Goal: Task Accomplishment & Management: Complete application form

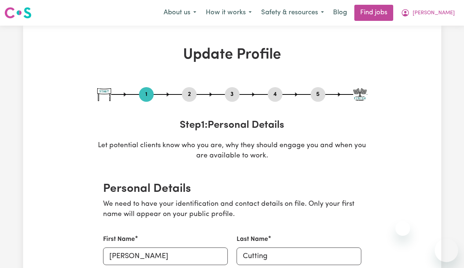
select select "[DEMOGRAPHIC_DATA]"
select select "[DEMOGRAPHIC_DATA] Citizen"
select select "Studying a healthcare related degree or qualification"
select select "60"
select select "75"
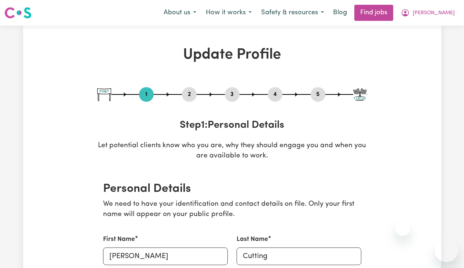
select select "85"
select select "100"
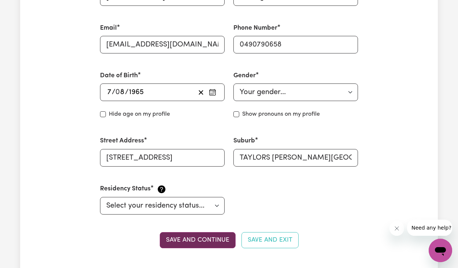
click at [204, 235] on button "Save and continue" at bounding box center [198, 241] width 76 height 16
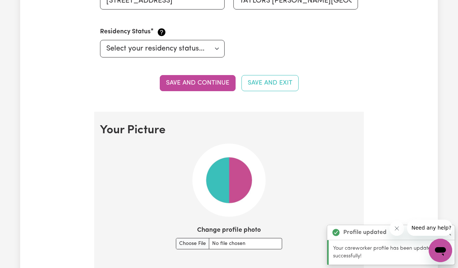
scroll to position [526, 0]
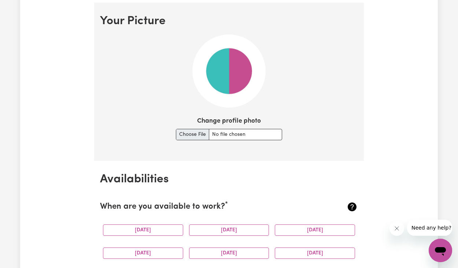
click at [192, 133] on input "Change profile photo" at bounding box center [229, 134] width 106 height 11
type input "C:\fakepath\IMG_3123.jpeg"
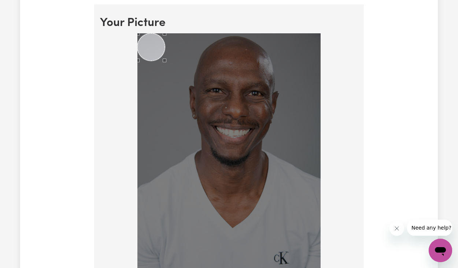
scroll to position [464, 0]
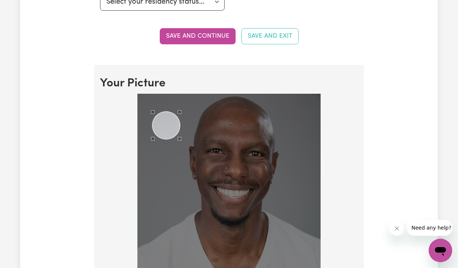
click at [172, 124] on div "Use the arrow keys to move the crop selection area" at bounding box center [167, 126] width 28 height 28
click at [152, 102] on div "Use the arrow keys to move the crop selection area" at bounding box center [152, 108] width 28 height 28
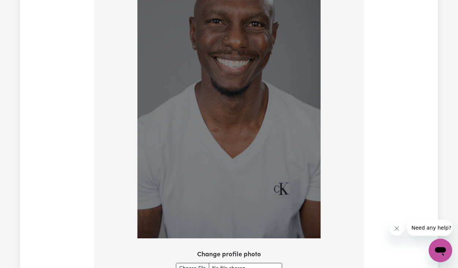
scroll to position [643, 0]
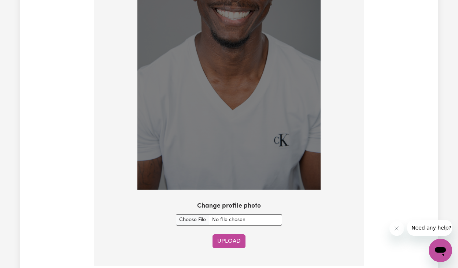
drag, startPoint x: 240, startPoint y: 240, endPoint x: 226, endPoint y: 245, distance: 15.0
click at [226, 245] on div "Upload" at bounding box center [229, 242] width 258 height 14
click at [231, 242] on button "Upload" at bounding box center [229, 242] width 33 height 14
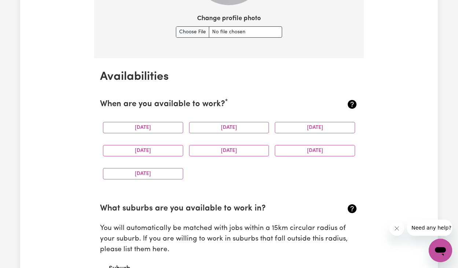
scroll to position [630, 0]
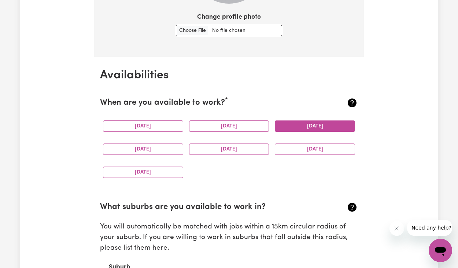
click at [306, 125] on button "[DATE]" at bounding box center [315, 126] width 80 height 11
click at [149, 149] on button "[DATE]" at bounding box center [143, 149] width 80 height 11
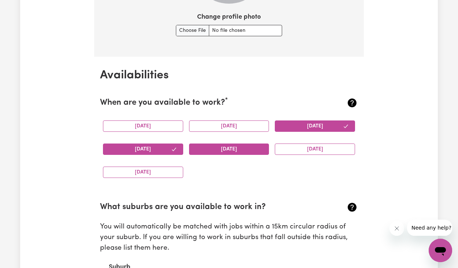
drag, startPoint x: 228, startPoint y: 146, endPoint x: 236, endPoint y: 147, distance: 8.5
click at [228, 146] on button "[DATE]" at bounding box center [229, 149] width 80 height 11
click at [308, 145] on button "[DATE]" at bounding box center [315, 149] width 80 height 11
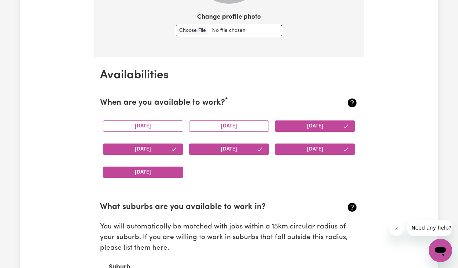
click at [143, 168] on button "[DATE]" at bounding box center [143, 172] width 80 height 11
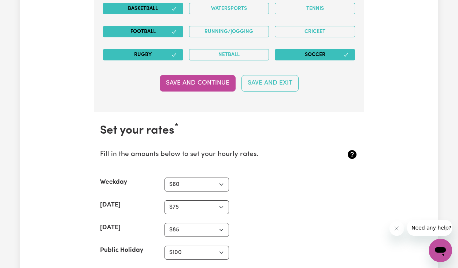
scroll to position [1686, 0]
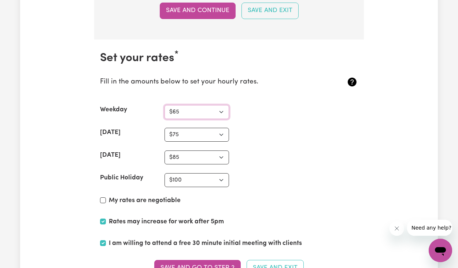
select select "60"
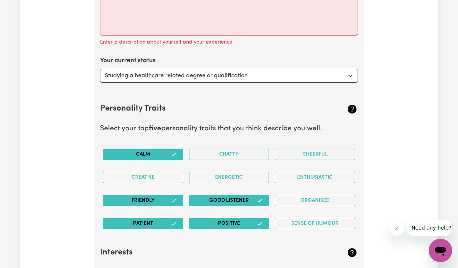
scroll to position [919, 0]
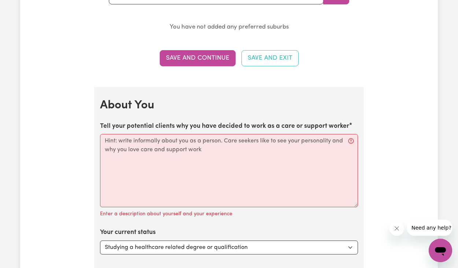
drag, startPoint x: 100, startPoint y: 121, endPoint x: 268, endPoint y: 130, distance: 168.6
copy label "Tell your potential clients why you have decided to work as a care or support w…"
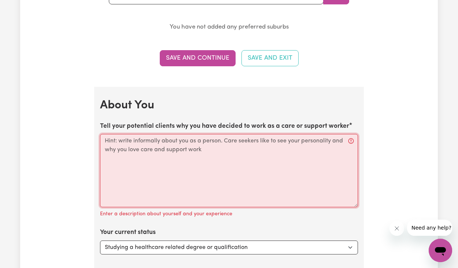
click at [127, 139] on textarea "Tell your potential clients why you have decided to work as a care or support w…" at bounding box center [229, 170] width 258 height 73
click at [106, 140] on textarea "Tell your potential clients why you have decided to work as a care or support w…" at bounding box center [229, 170] width 258 height 73
drag, startPoint x: 104, startPoint y: 137, endPoint x: 154, endPoint y: 145, distance: 50.4
click at [158, 145] on textarea "Tell your potential clients why you have decided to work as a care or support w…" at bounding box center [229, 170] width 258 height 73
drag, startPoint x: 207, startPoint y: 143, endPoint x: 153, endPoint y: 144, distance: 53.6
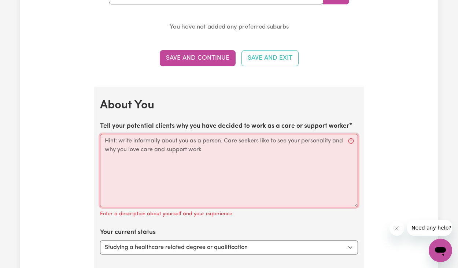
click at [153, 145] on textarea "Tell your potential clients why you have decided to work as a care or support w…" at bounding box center [229, 170] width 258 height 73
click at [157, 149] on textarea "Tell your potential clients why you have decided to work as a care or support w…" at bounding box center [229, 170] width 258 height 73
drag, startPoint x: 225, startPoint y: 144, endPoint x: 164, endPoint y: 145, distance: 60.5
click at [164, 145] on textarea "Tell your potential clients why you have decided to work as a care or support w…" at bounding box center [229, 170] width 258 height 73
paste textarea "“I decided to become a support worker because I genuinely enjoy helping people …"
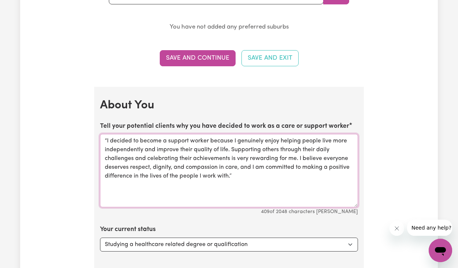
click at [108, 137] on textarea "“I decided to become a support worker because I genuinely enjoy helping people …" at bounding box center [229, 170] width 258 height 73
click at [238, 173] on textarea "I decided to become a support worker because I genuinely enjoy helping people l…" at bounding box center [229, 170] width 258 height 73
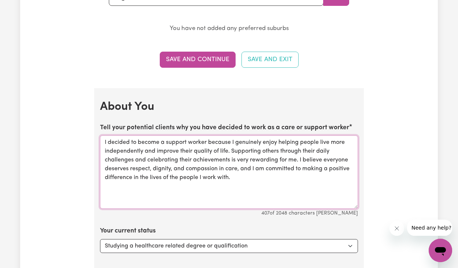
drag, startPoint x: 256, startPoint y: 173, endPoint x: 103, endPoint y: 134, distance: 158.3
click at [103, 136] on textarea "I decided to become a support worker because I genuinely enjoy helping people l…" at bounding box center [229, 172] width 258 height 73
paste textarea "“L ipsum do sitame c adip eli seddoei tempor incidid U labo e dolorem aliquae a…"
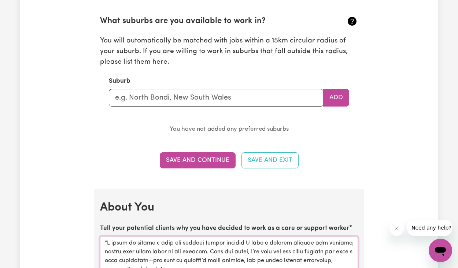
scroll to position [860, 0]
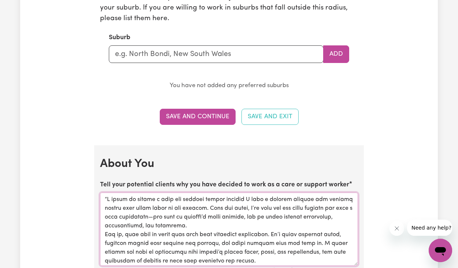
click at [108, 196] on textarea "Tell your potential clients why you have decided to work as a care or support w…" at bounding box center [229, 229] width 258 height 73
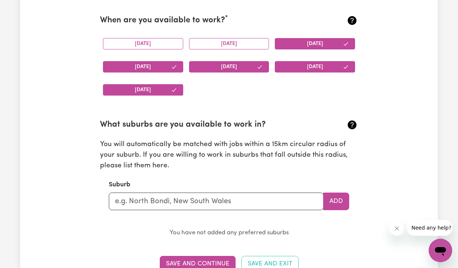
scroll to position [712, 0]
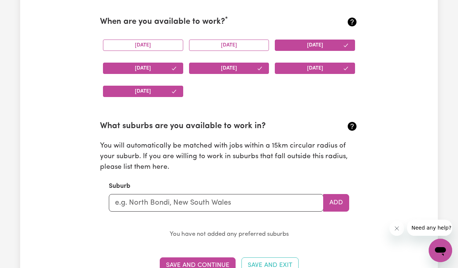
type textarea "L ipsum do sitame c adip eli seddoei tempor incidid U labo e dolorem aliquae ad…"
click at [179, 201] on input "text" at bounding box center [216, 203] width 215 height 18
type input "Tay"
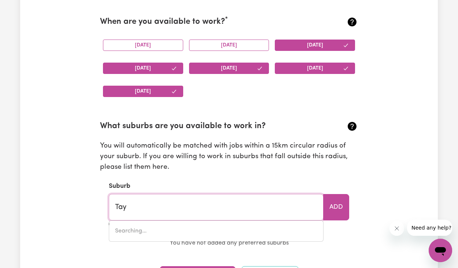
type input "[GEOGRAPHIC_DATA], [GEOGRAPHIC_DATA], 7259"
type input "Tayl"
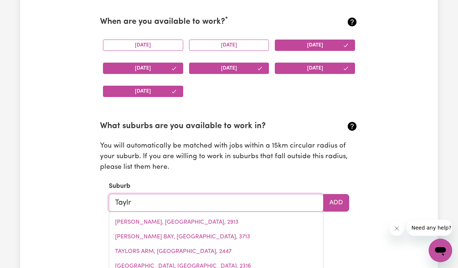
type input "Tayl"
type input "[PERSON_NAME], [GEOGRAPHIC_DATA], 2913"
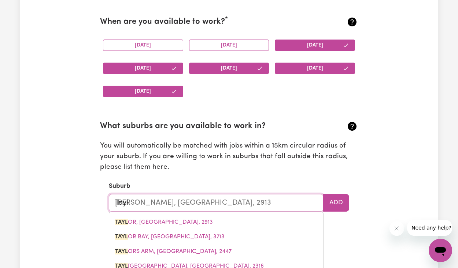
type input "Taylo"
type input "[PERSON_NAME], [GEOGRAPHIC_DATA], 2913"
type input "[PERSON_NAME]"
type input "[PERSON_NAME], [GEOGRAPHIC_DATA], 2913"
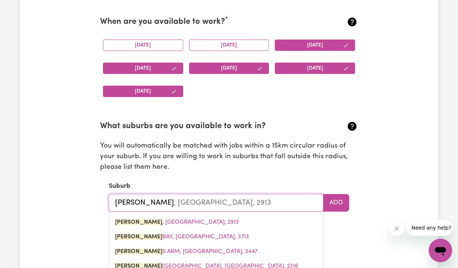
type input "Taylors"
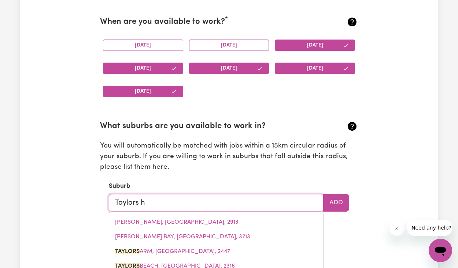
type input "Taylors hi"
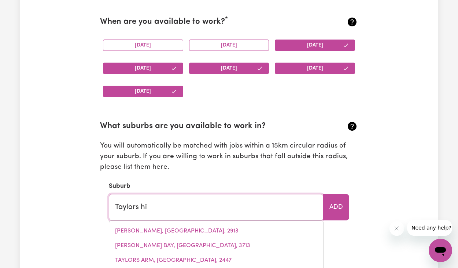
type input "Taylors [PERSON_NAME][GEOGRAPHIC_DATA], 3037"
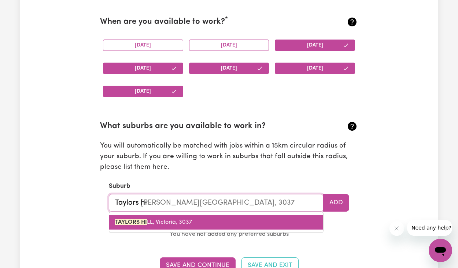
click at [167, 220] on span "[PERSON_NAME] HI LL, [GEOGRAPHIC_DATA], 3037" at bounding box center [153, 223] width 77 height 6
type input "TAYLORS [PERSON_NAME][GEOGRAPHIC_DATA], 3037"
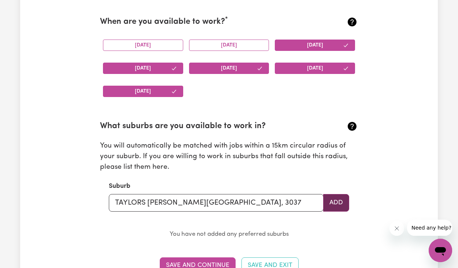
click at [339, 202] on button "Add" at bounding box center [337, 203] width 26 height 18
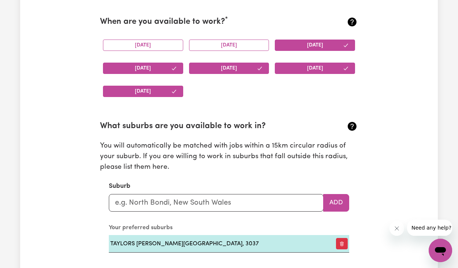
click at [351, 173] on section "What suburbs are you available to work in? You will automatically be matched wi…" at bounding box center [229, 181] width 258 height 144
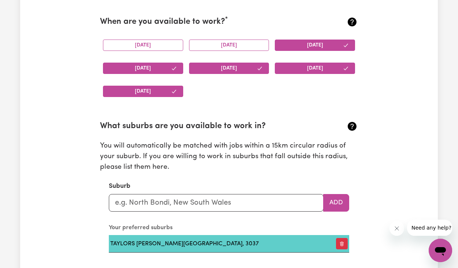
click at [205, 245] on td "TAYLORS [PERSON_NAME][GEOGRAPHIC_DATA], 3037" at bounding box center [218, 244] width 219 height 18
click at [204, 243] on td "TAYLORS [PERSON_NAME][GEOGRAPHIC_DATA], 3037" at bounding box center [218, 244] width 219 height 18
click at [203, 238] on td "TAYLORS [PERSON_NAME][GEOGRAPHIC_DATA], 3037" at bounding box center [218, 244] width 219 height 18
click at [204, 239] on td "TAYLORS [PERSON_NAME][GEOGRAPHIC_DATA], 3037" at bounding box center [218, 244] width 219 height 18
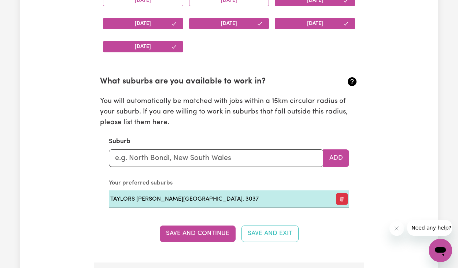
scroll to position [798, 0]
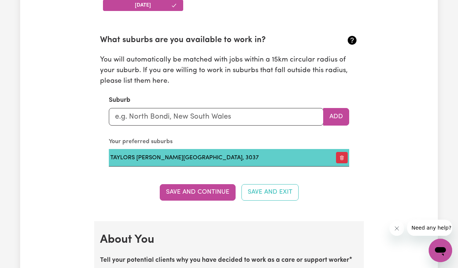
click at [148, 151] on td "TAYLORS [PERSON_NAME][GEOGRAPHIC_DATA], 3037" at bounding box center [218, 158] width 219 height 18
click at [146, 153] on td "TAYLORS [PERSON_NAME][GEOGRAPHIC_DATA], 3037" at bounding box center [218, 158] width 219 height 18
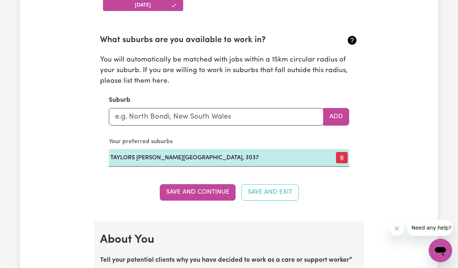
click at [99, 168] on section "Availabilities When are you available to work? * [DATE] [DATE] [DATE] [DATE] [D…" at bounding box center [229, 56] width 270 height 332
click at [187, 187] on button "Save and Continue" at bounding box center [198, 192] width 76 height 16
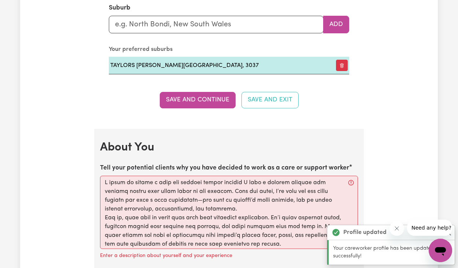
scroll to position [943, 0]
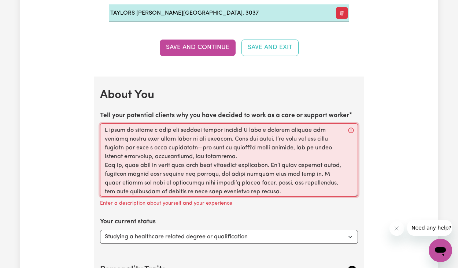
click at [129, 141] on textarea "Tell your potential clients why you have decided to work as a care or support w…" at bounding box center [229, 160] width 258 height 73
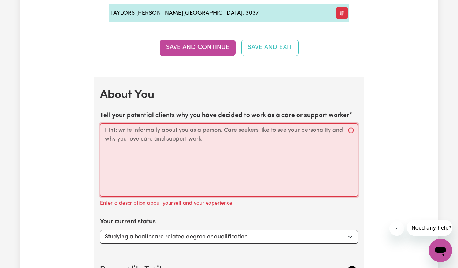
paste textarea "“L ipsum do sitame c adip eli seddoei tempor incidid U labo e dolorem aliquae a…"
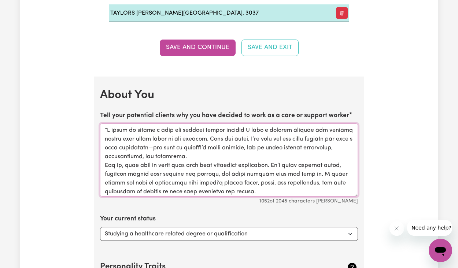
scroll to position [850, 0]
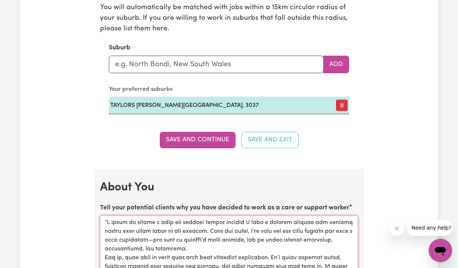
click at [109, 218] on textarea "Tell your potential clients why you have decided to work as a care or support w…" at bounding box center [229, 252] width 258 height 73
click at [108, 218] on textarea "Tell your potential clients why you have decided to work as a care or support w…" at bounding box center [229, 252] width 258 height 73
click at [107, 218] on textarea "Tell your potential clients why you have decided to work as a care or support w…" at bounding box center [229, 252] width 258 height 73
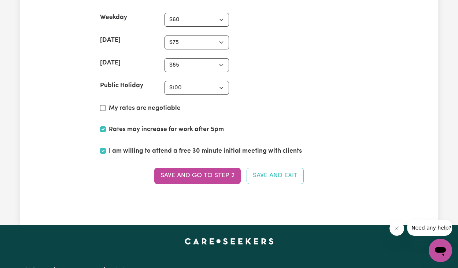
scroll to position [1790, 0]
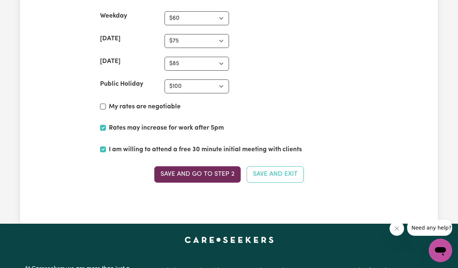
type textarea "L ipsum do sitame c adip eli seddoei tempor incidid U labo e dolorem aliquae ad…"
click at [197, 170] on button "Save and go to Step 2" at bounding box center [197, 175] width 87 height 16
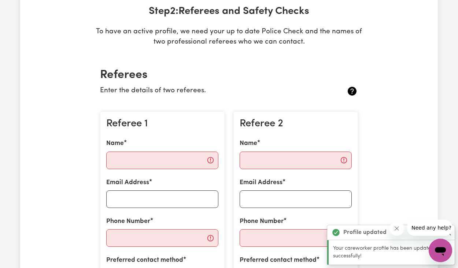
scroll to position [133, 0]
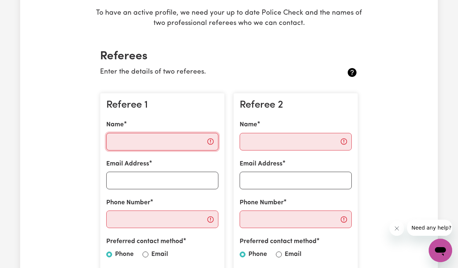
drag, startPoint x: 157, startPoint y: 143, endPoint x: 158, endPoint y: 146, distance: 4.0
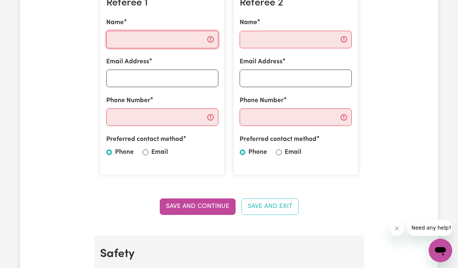
scroll to position [206, 0]
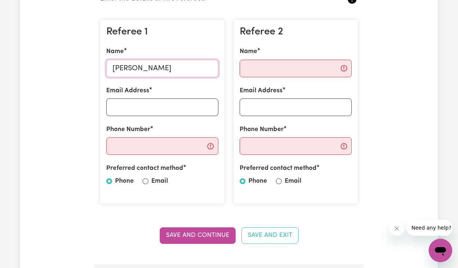
type input "[PERSON_NAME]"
type input "N"
type input "[PERSON_NAME][EMAIL_ADDRESS][DOMAIN_NAME]"
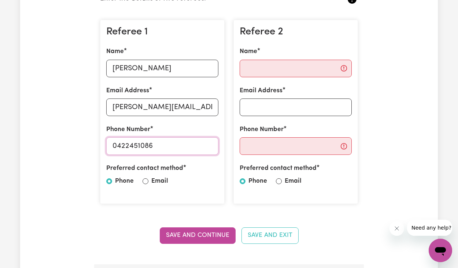
type input "0422451086"
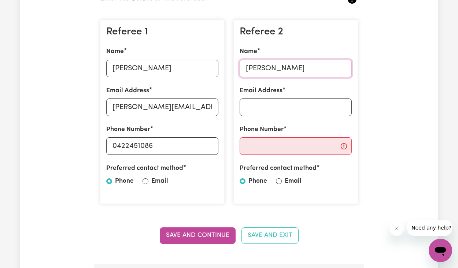
scroll to position [208, 0]
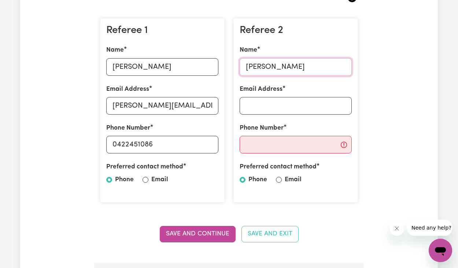
type input "[PERSON_NAME]"
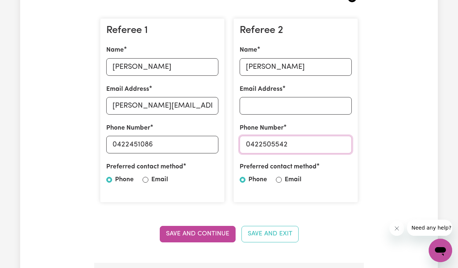
type input "0422505542"
click at [332, 44] on div "Referee 2 Name [PERSON_NAME] Email Address Phone Number [PHONE_NUMBER] Preferre…" at bounding box center [296, 110] width 125 height 185
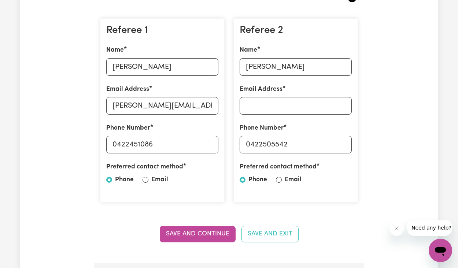
click at [360, 88] on div "Referee 2 Name [PERSON_NAME] Email Address Phone Number [PHONE_NUMBER] Preferre…" at bounding box center [296, 110] width 134 height 197
click at [294, 104] on input "Email Address" at bounding box center [296, 106] width 112 height 18
click at [297, 107] on input "Email Address" at bounding box center [296, 106] width 112 height 18
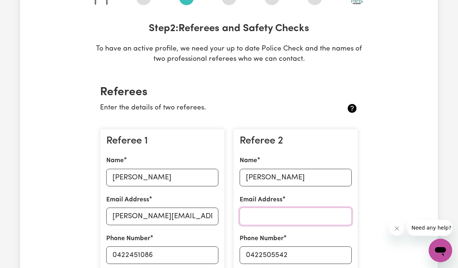
scroll to position [196, 0]
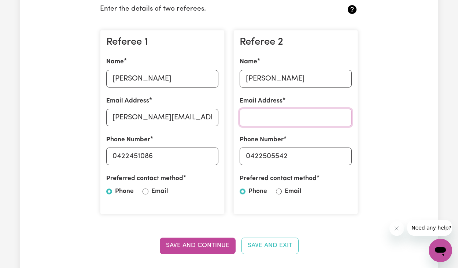
click at [292, 118] on input "Email Address" at bounding box center [296, 118] width 112 height 18
click at [146, 191] on input "Email" at bounding box center [146, 192] width 6 height 6
radio input "true"
click at [274, 116] on input "Email Address" at bounding box center [296, 118] width 112 height 18
click at [110, 190] on input "Phone" at bounding box center [109, 192] width 6 height 6
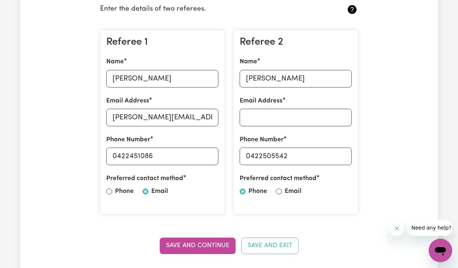
radio input "true"
click at [293, 121] on input "Email Address" at bounding box center [296, 118] width 112 height 18
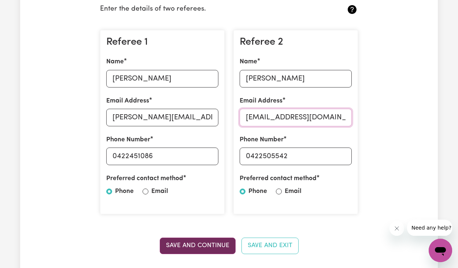
type input "[EMAIL_ADDRESS][DOMAIN_NAME]"
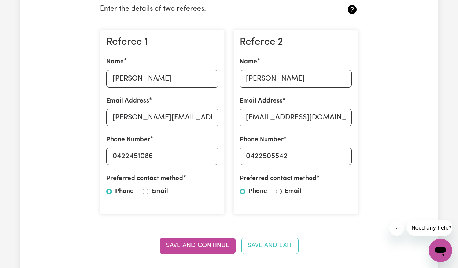
click at [228, 244] on button "Save and Continue" at bounding box center [198, 246] width 76 height 16
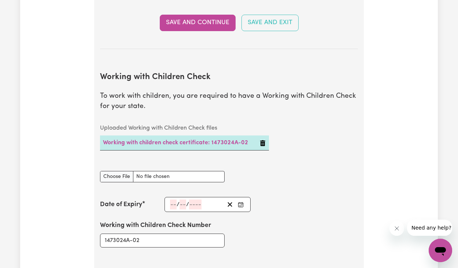
scroll to position [512, 0]
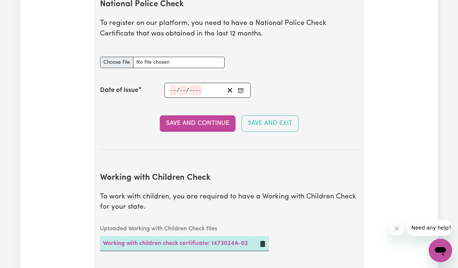
click at [114, 59] on input "National Police Check document" at bounding box center [162, 62] width 125 height 11
type input "C:\fakepath\National_Police_Check-10224086-1737505634-Criminal_History_Certific…"
click at [242, 90] on rect "Enter the Date of Issue of your National Police Check" at bounding box center [240, 90] width 5 height 4
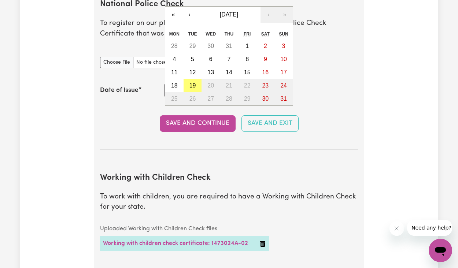
click at [312, 94] on div "Date of Issue / / « ‹ [DATE] › » Mon Tue Wed Thu Fri Sat Sun 28 29 30 31 1 2 3 …" at bounding box center [229, 90] width 258 height 15
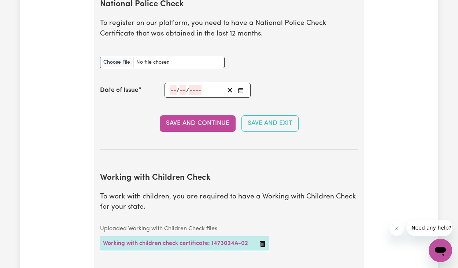
click at [172, 86] on div "/ / « ‹ [DATE] › » Mon Tue Wed Thu Fri Sat Sun 28 29 30 31 1 2 3 4 5 6 7 8 9 10…" at bounding box center [208, 90] width 86 height 15
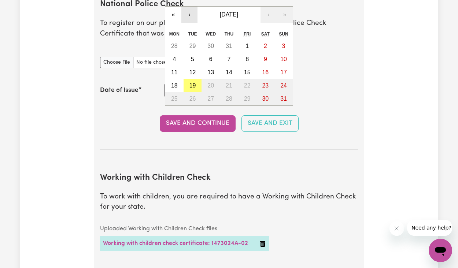
click at [191, 14] on button "‹" at bounding box center [190, 15] width 16 height 16
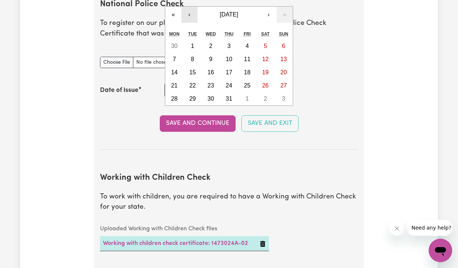
click at [191, 14] on button "‹" at bounding box center [190, 15] width 16 height 16
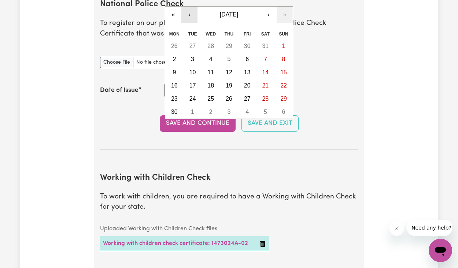
click at [191, 14] on button "‹" at bounding box center [190, 15] width 16 height 16
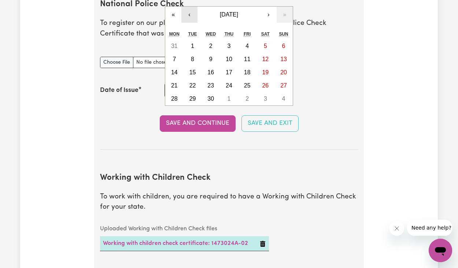
click at [191, 14] on button "‹" at bounding box center [190, 15] width 16 height 16
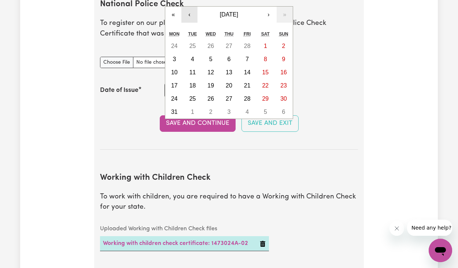
click at [191, 14] on button "‹" at bounding box center [190, 15] width 16 height 16
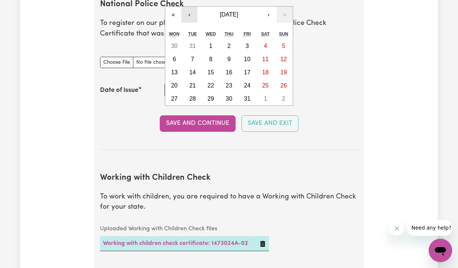
click at [191, 14] on button "‹" at bounding box center [190, 15] width 16 height 16
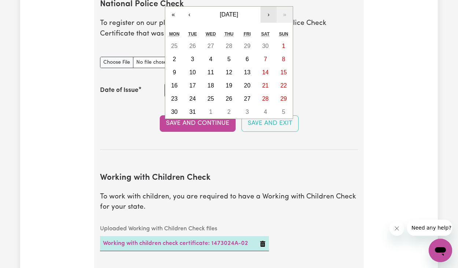
click at [267, 12] on button "›" at bounding box center [269, 15] width 16 height 16
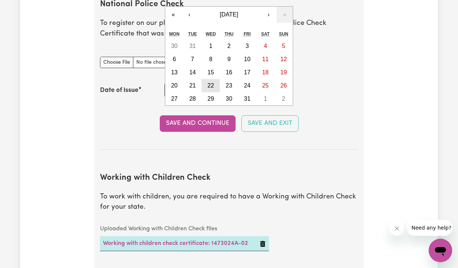
click at [212, 83] on abbr "22" at bounding box center [211, 86] width 7 height 6
type input "[DATE]"
type input "22"
type input "1"
type input "2025"
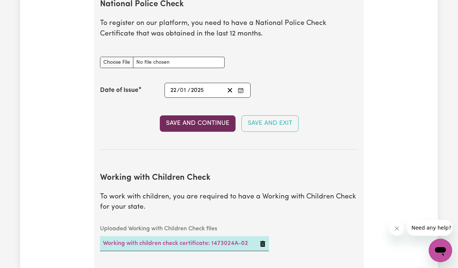
click at [196, 123] on button "Save and Continue" at bounding box center [198, 124] width 76 height 16
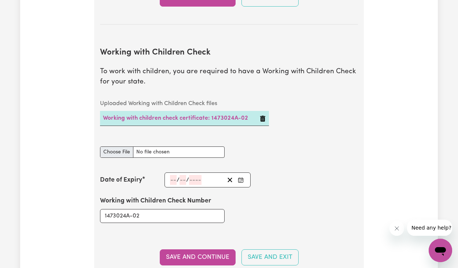
scroll to position [691, 0]
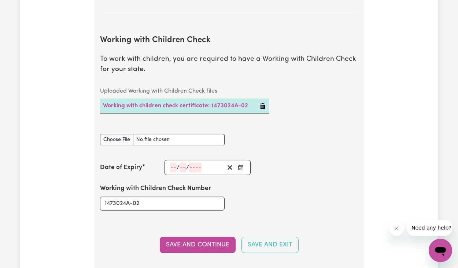
click at [241, 167] on circle "Enter the Date of Expiry of your Working with Children Check" at bounding box center [241, 167] width 1 height 1
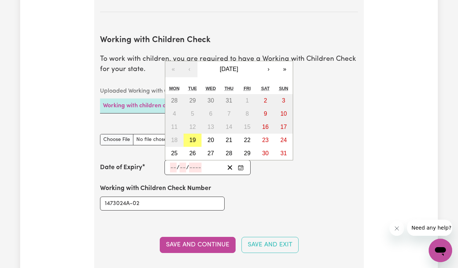
click at [173, 163] on input "number" at bounding box center [173, 168] width 7 height 10
type input "26"
type input "09"
type input "202"
type input "[DATE]"
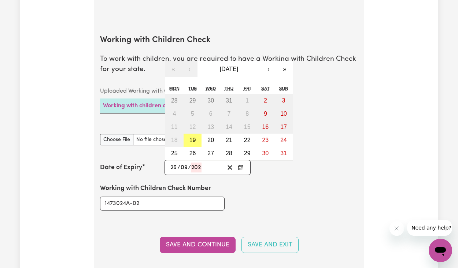
type input "9"
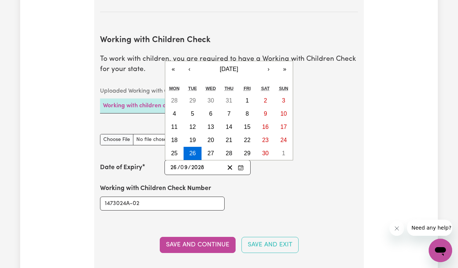
scroll to position [703, 0]
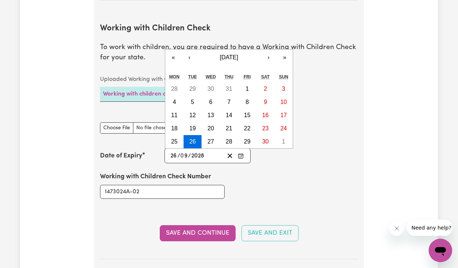
type input "2028"
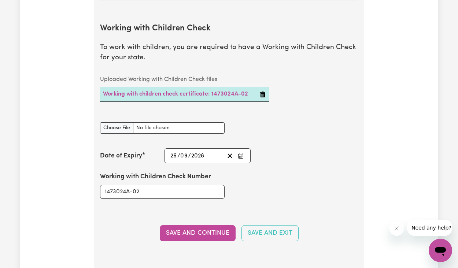
click at [289, 181] on div "Working with Children Check Number 1473024A-02" at bounding box center [229, 186] width 267 height 44
click at [199, 230] on button "Save and Continue" at bounding box center [198, 234] width 76 height 16
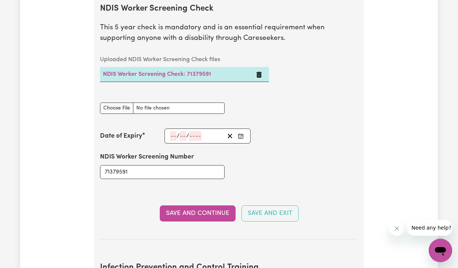
scroll to position [1023, 0]
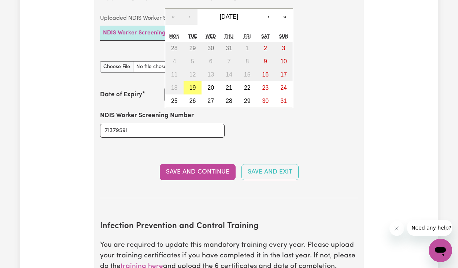
click at [173, 89] on div "/ / « ‹ [DATE] › » Mon Tue Wed Thu Fri Sat Sun 28 29 30 31 1 2 3 4 5 6 7 8 9 10…" at bounding box center [208, 94] width 86 height 15
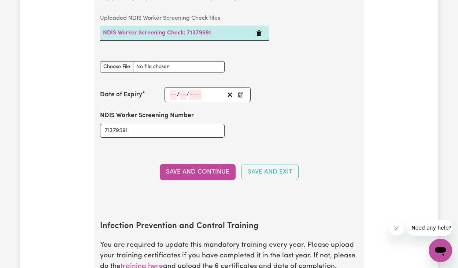
click at [302, 102] on div "NDIS Worker Screening Number 71379591" at bounding box center [229, 124] width 267 height 44
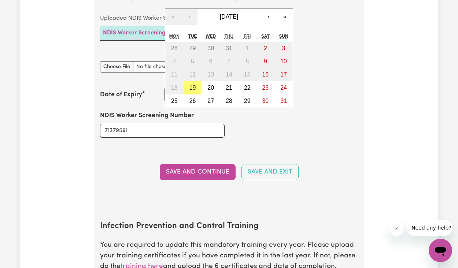
click at [173, 89] on div "/ / « ‹ [DATE] › » Mon Tue Wed Thu Fri Sat Sun 28 29 30 31 1 2 3 4 5 6 7 8 9 10…" at bounding box center [208, 94] width 86 height 15
click at [304, 109] on div "NDIS Worker Screening Number 71379591" at bounding box center [229, 124] width 267 height 44
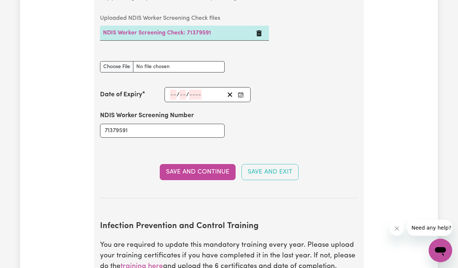
click at [172, 91] on div "/ / « ‹ [DATE] › » Mon Tue Wed Thu Fri Sat Sun 28 29 30 31 1 2 3 4 5 6 7 8 9 10…" at bounding box center [208, 94] width 86 height 15
click at [321, 93] on div "Date of Expiry / / « ‹ [DATE] › » Mon Tue Wed Thu Fri Sat Sun 28 29 30 31 1 2 3…" at bounding box center [229, 94] width 258 height 15
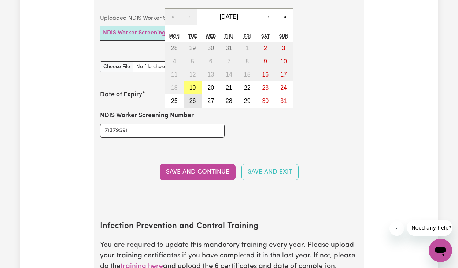
click at [196, 91] on div "/ / « ‹ [DATE] › » Mon Tue Wed Thu Fri Sat Sun 28 29 30 31 1 2 3 4 5 6 7 8 9 10…" at bounding box center [208, 94] width 86 height 15
click at [329, 87] on div "Date of Expiry / / « ‹ [DATE] › » Mon Tue Wed Thu Fri Sat Sun 28 29 30 31 1 2 3…" at bounding box center [229, 94] width 258 height 15
click at [174, 91] on div "/ / « ‹ [DATE] › » Mon Tue Wed Thu Fri Sat Sun 28 29 30 31 1 2 3 4 5 6 7 8 9 10…" at bounding box center [208, 94] width 86 height 15
click at [268, 12] on button "›" at bounding box center [269, 17] width 16 height 16
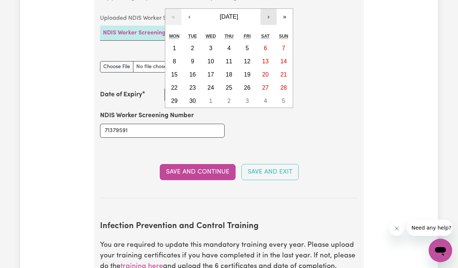
click at [268, 12] on button "›" at bounding box center [269, 17] width 16 height 16
click at [238, 14] on span "[DATE]" at bounding box center [229, 17] width 18 height 6
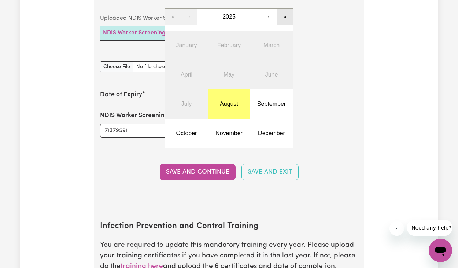
click at [283, 10] on button "»" at bounding box center [285, 17] width 16 height 16
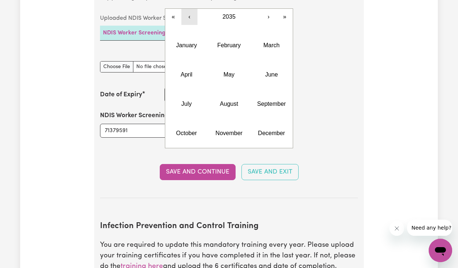
click at [191, 14] on button "‹" at bounding box center [190, 17] width 16 height 16
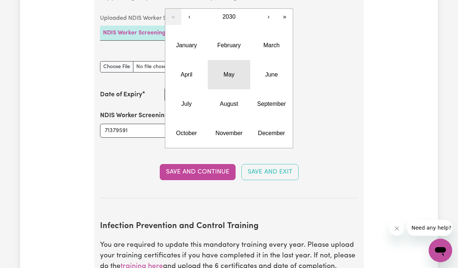
click at [229, 72] on abbr "May" at bounding box center [229, 75] width 11 height 6
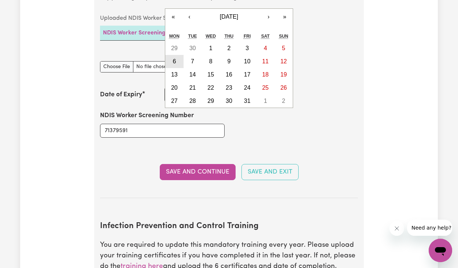
click at [176, 57] on button "6" at bounding box center [174, 61] width 18 height 13
type input "[DATE]"
type input "6"
type input "5"
type input "2030"
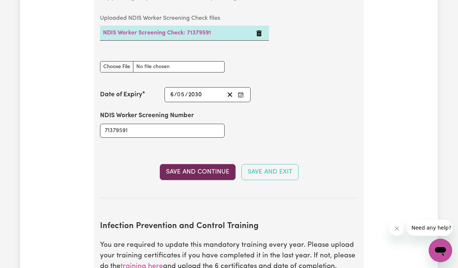
click at [192, 166] on button "Save and Continue" at bounding box center [198, 172] width 76 height 16
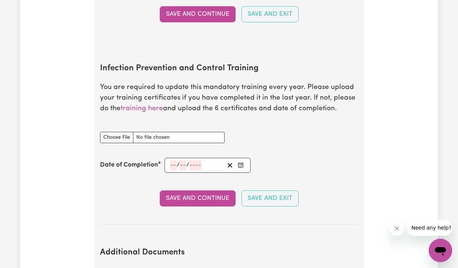
scroll to position [1183, 0]
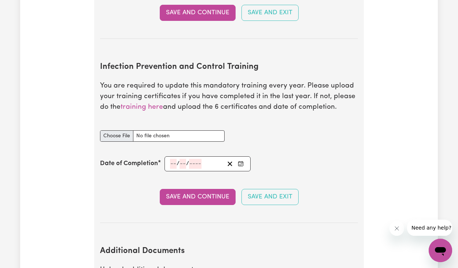
click at [123, 131] on input "Infection Prevention and Control Training document" at bounding box center [162, 136] width 125 height 11
type input "C:\fakepath\certificate - Waste.pdf"
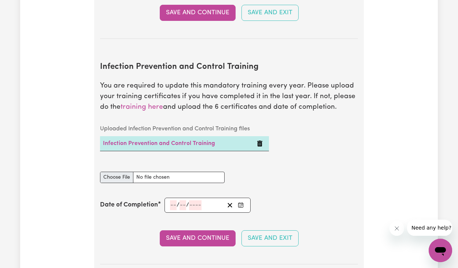
click at [121, 172] on input "Infection Prevention and Control Training document" at bounding box center [162, 177] width 125 height 11
type input "C:\fakepath\certificate- Chain of Infection4.pdf"
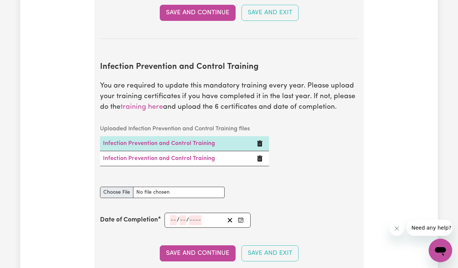
click at [116, 187] on input "Infection Prevention and Control Training document" at bounding box center [162, 192] width 125 height 11
type input "C:\fakepath\certificate-Cleaning.pdf"
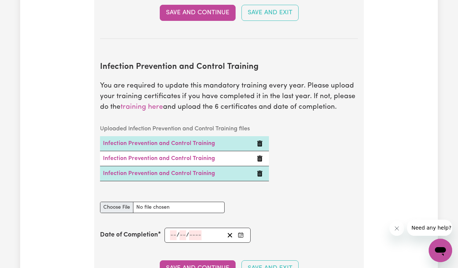
click at [115, 202] on input "Infection Prevention and Control Training document" at bounding box center [162, 207] width 125 height 11
type input "C:\fakepath\certificate-Hand Hygiene2.pdf"
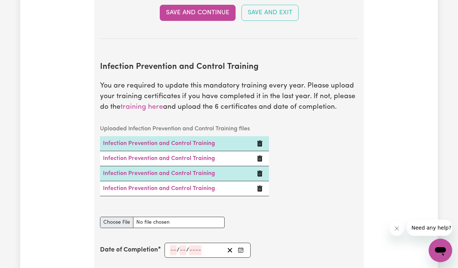
click at [116, 217] on input "Infection Prevention and Control Training document" at bounding box center [162, 222] width 125 height 11
type input "C:\fakepath\certificate-Outbreaks.pdf"
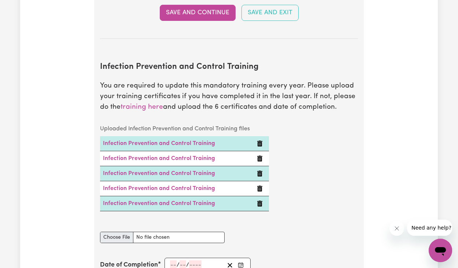
click at [114, 234] on input "Infection Prevention and Control Training document" at bounding box center [162, 237] width 125 height 11
type input "C:\fakepath\certificate-PPE.pdf"
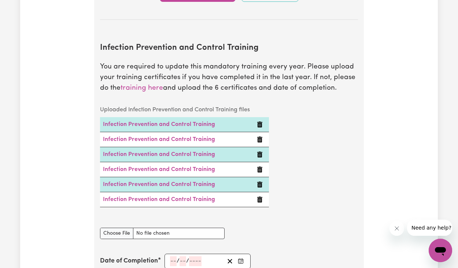
scroll to position [1254, 0]
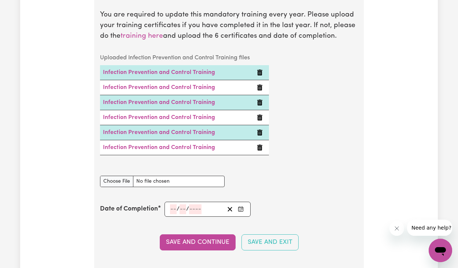
click at [243, 206] on icon "Enter the Date of Completion of your Infection Prevention and Control Training" at bounding box center [241, 209] width 6 height 6
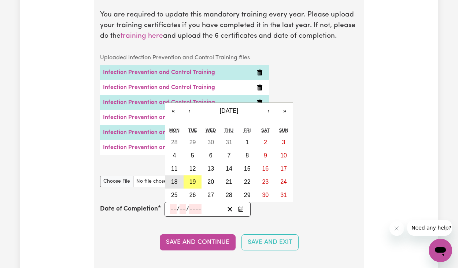
click at [178, 176] on button "18" at bounding box center [174, 182] width 18 height 13
type input "[DATE]"
type input "18"
type input "8"
type input "2025"
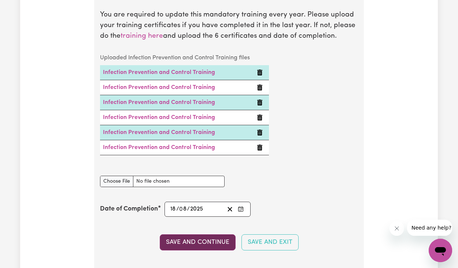
click at [192, 236] on button "Save and Continue" at bounding box center [198, 243] width 76 height 16
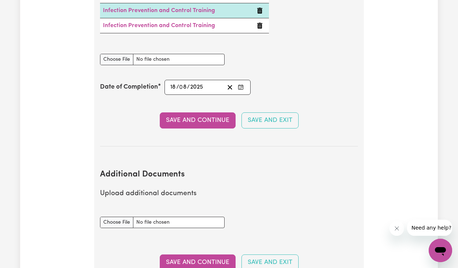
scroll to position [1422, 0]
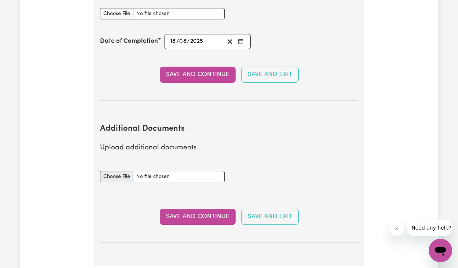
click at [115, 171] on input "Additional Documents document" at bounding box center [162, 176] width 125 height 11
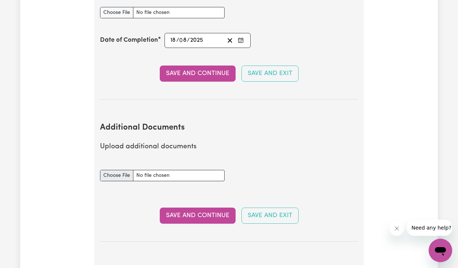
click at [117, 170] on input "Additional Documents document" at bounding box center [162, 175] width 125 height 11
click at [115, 170] on input "Additional Documents document" at bounding box center [162, 175] width 125 height 11
type input "C:\fakepath\IMG_1724.jpeg"
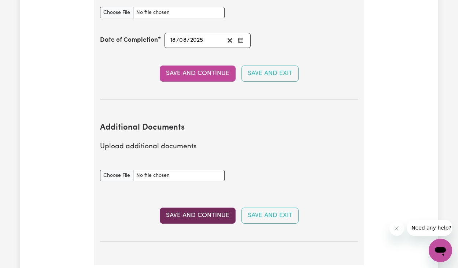
click at [204, 208] on button "Save and Continue" at bounding box center [198, 216] width 76 height 16
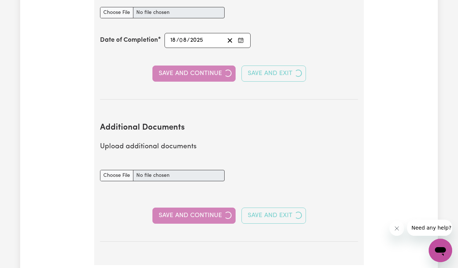
select select "Certificate III (Individual Support)"
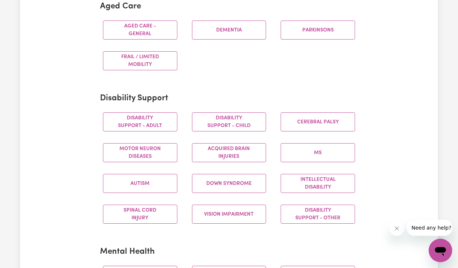
scroll to position [283, 0]
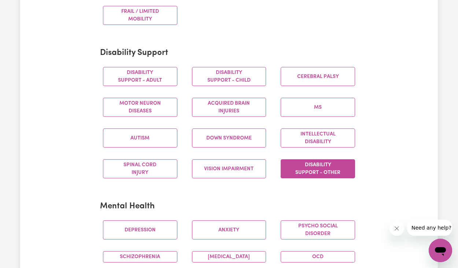
click at [313, 163] on button "Disability support - Other" at bounding box center [318, 169] width 74 height 19
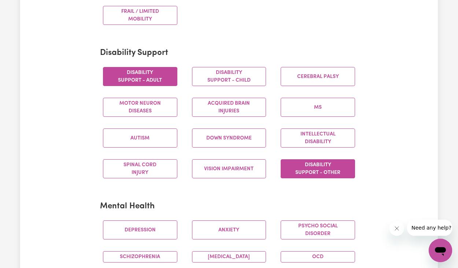
click at [146, 76] on button "Disability support - Adult" at bounding box center [140, 76] width 74 height 19
click at [232, 105] on button "Acquired Brain Injuries" at bounding box center [229, 107] width 74 height 19
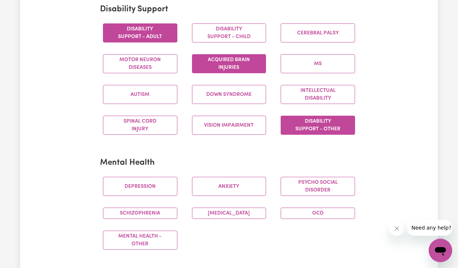
scroll to position [361, 0]
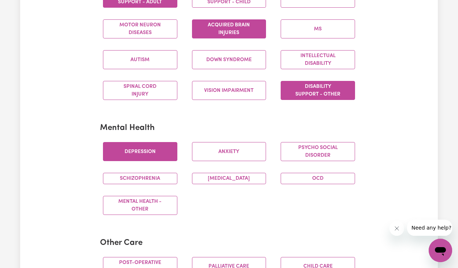
click at [142, 149] on button "Depression" at bounding box center [140, 151] width 74 height 19
click at [249, 148] on button "Anxiety" at bounding box center [229, 151] width 74 height 19
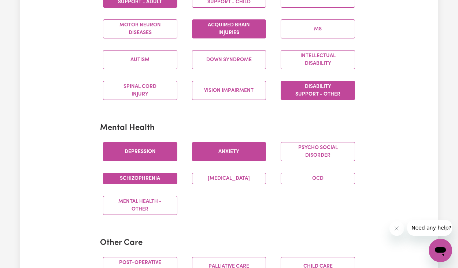
click at [149, 175] on button "Schizophrenia" at bounding box center [140, 178] width 74 height 11
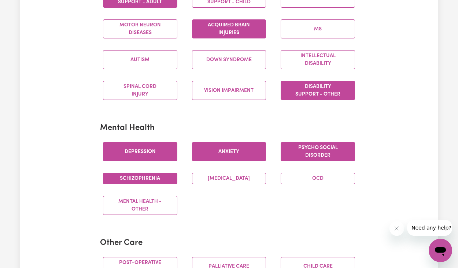
click at [333, 149] on button "Psycho social disorder" at bounding box center [318, 151] width 74 height 19
click at [245, 176] on button "[MEDICAL_DATA]" at bounding box center [229, 178] width 74 height 11
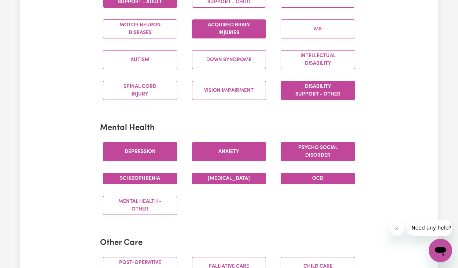
click at [336, 173] on button "OCD" at bounding box center [318, 178] width 74 height 11
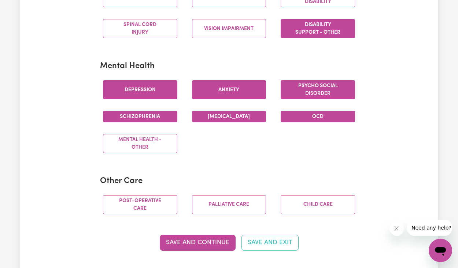
scroll to position [531, 0]
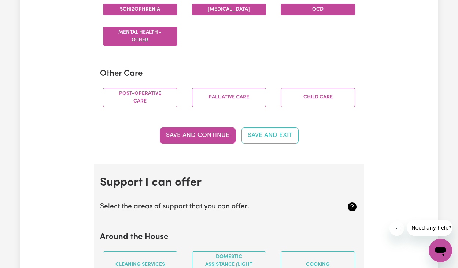
click at [134, 39] on button "Mental Health - Other" at bounding box center [140, 36] width 74 height 19
click at [216, 131] on button "Save and Continue" at bounding box center [198, 136] width 76 height 16
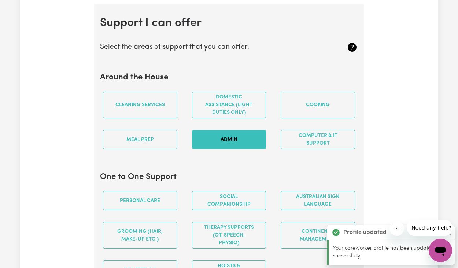
scroll to position [692, 0]
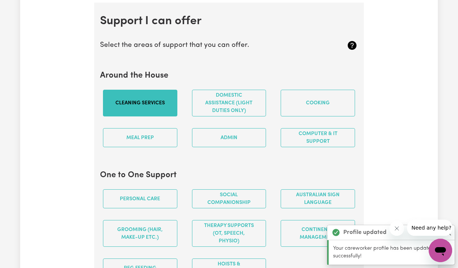
click at [143, 103] on button "Cleaning services" at bounding box center [140, 103] width 74 height 27
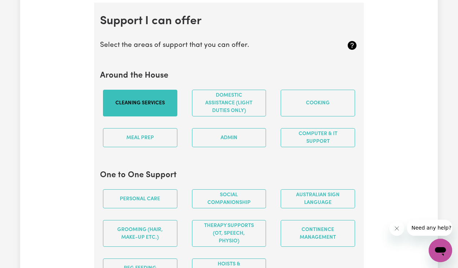
click at [163, 99] on button "Cleaning services" at bounding box center [140, 103] width 74 height 27
click at [160, 101] on button "Cleaning services" at bounding box center [140, 103] width 74 height 27
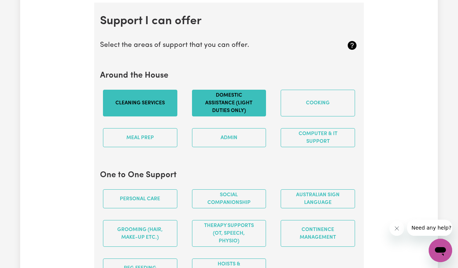
click at [253, 97] on button "Domestic assistance (light duties only)" at bounding box center [229, 103] width 74 height 27
click at [161, 104] on button "Cleaning services" at bounding box center [140, 103] width 74 height 27
click at [146, 102] on button "Cleaning services" at bounding box center [140, 103] width 74 height 27
click at [146, 101] on button "Cleaning services" at bounding box center [140, 103] width 74 height 27
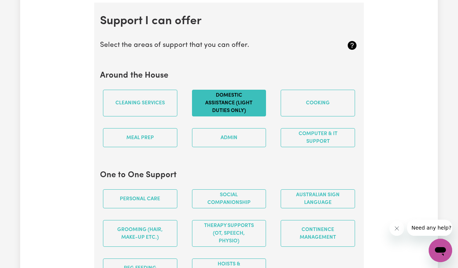
click at [236, 66] on section "Around the House Cleaning services Domestic assistance (light duties only) Cook…" at bounding box center [229, 112] width 258 height 94
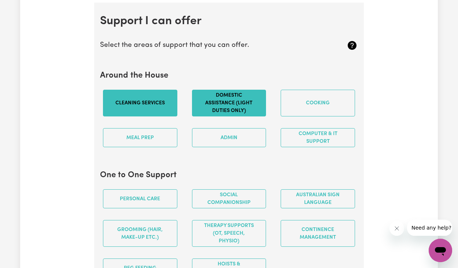
click at [147, 96] on button "Cleaning services" at bounding box center [140, 103] width 74 height 27
click at [161, 94] on button "Cleaning services" at bounding box center [140, 103] width 74 height 27
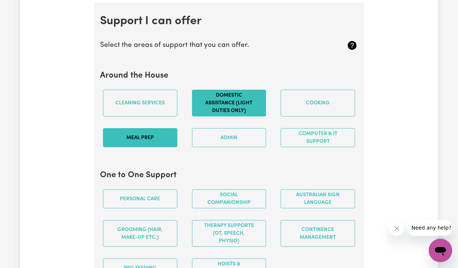
click at [161, 139] on button "Meal prep" at bounding box center [140, 137] width 74 height 19
click at [247, 137] on button "Admin" at bounding box center [229, 137] width 74 height 19
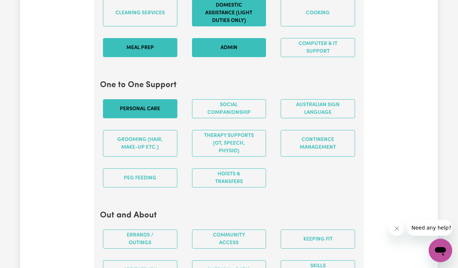
click at [146, 103] on button "Personal care" at bounding box center [140, 108] width 74 height 19
click at [253, 103] on button "Social companionship" at bounding box center [229, 108] width 74 height 19
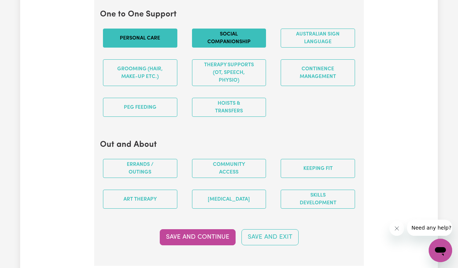
scroll to position [893, 0]
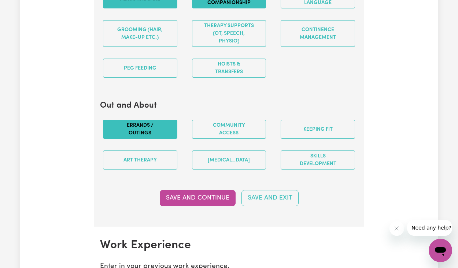
click at [141, 122] on button "Errands / Outings" at bounding box center [140, 129] width 74 height 19
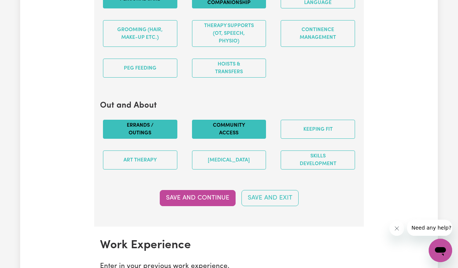
click at [244, 121] on button "Community access" at bounding box center [229, 129] width 74 height 19
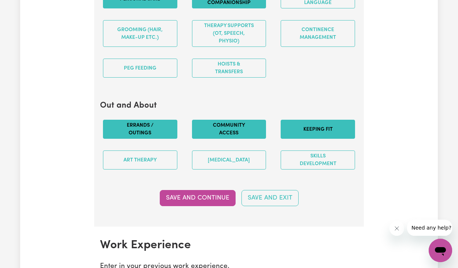
click at [322, 123] on button "Keeping fit" at bounding box center [318, 129] width 74 height 19
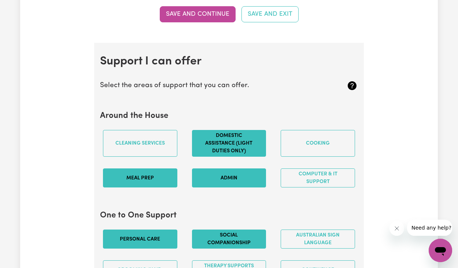
scroll to position [665, 0]
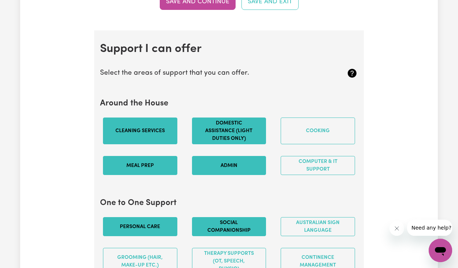
click at [128, 127] on button "Cleaning services" at bounding box center [140, 131] width 74 height 27
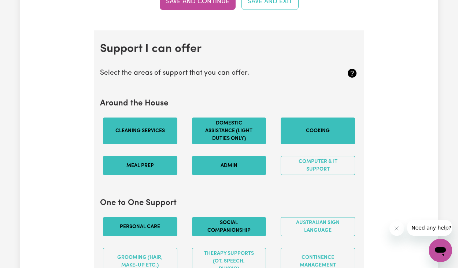
click at [310, 125] on button "Cooking" at bounding box center [318, 131] width 74 height 27
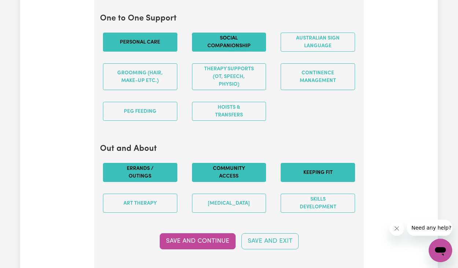
scroll to position [896, 0]
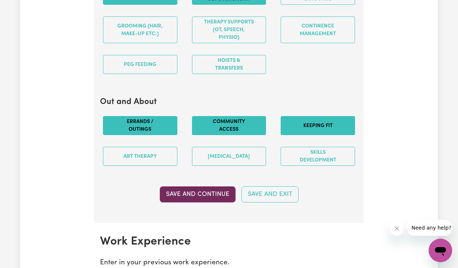
click at [189, 190] on button "Save and Continue" at bounding box center [198, 195] width 76 height 16
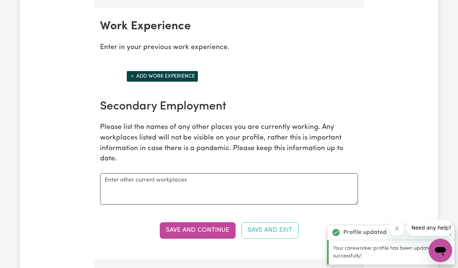
scroll to position [1116, 0]
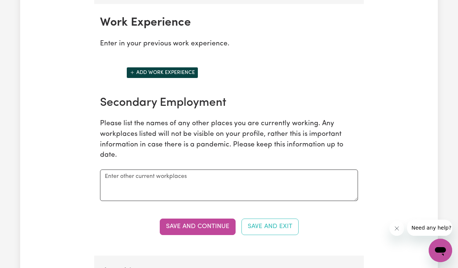
click at [134, 70] on icon "Add another work experience" at bounding box center [132, 72] width 5 height 5
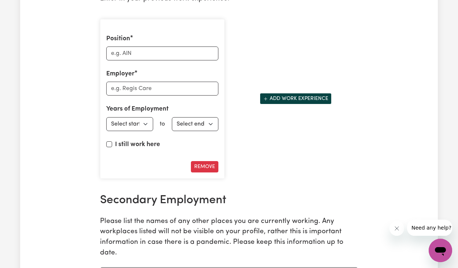
scroll to position [1067, 0]
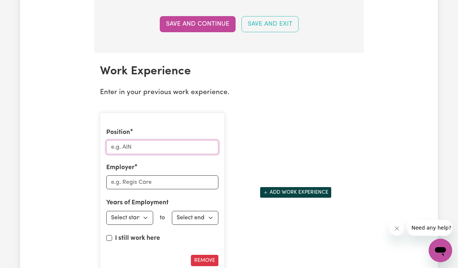
click at [135, 142] on input "Position" at bounding box center [162, 147] width 112 height 14
type input "AOD Clinician"
click at [128, 182] on input "Employer" at bounding box center [162, 183] width 112 height 14
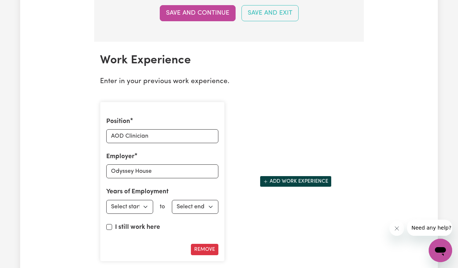
scroll to position [1097, 0]
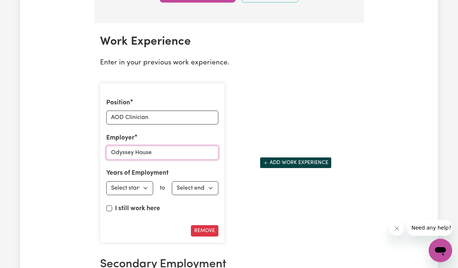
type input "Odyssey House"
select select "2023"
click at [109, 206] on input "I still work here" at bounding box center [109, 209] width 6 height 6
checkbox input "true"
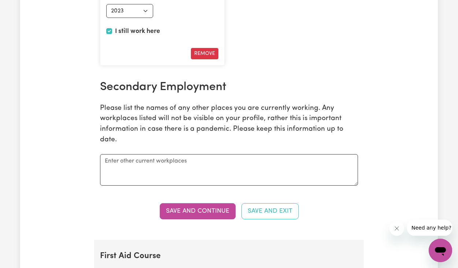
scroll to position [1253, 0]
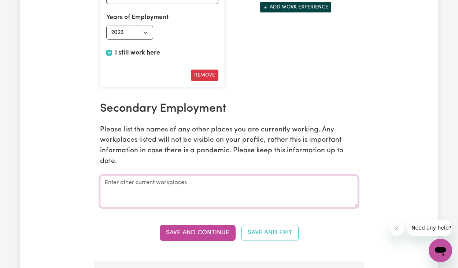
click at [121, 178] on textarea at bounding box center [229, 192] width 258 height 32
type textarea "C"
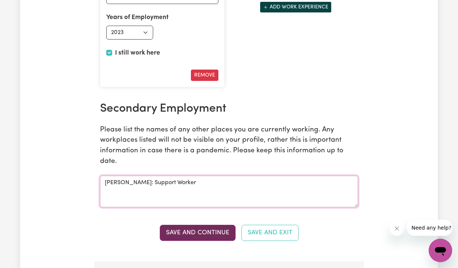
type textarea "[PERSON_NAME]: Support Worker"
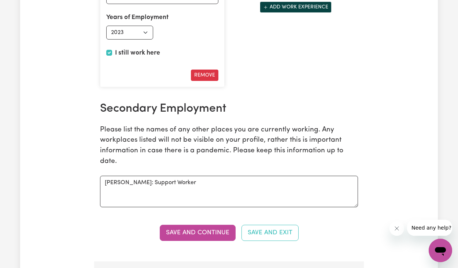
click at [197, 227] on button "Save and Continue" at bounding box center [198, 233] width 76 height 16
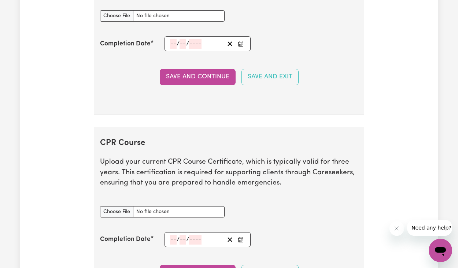
scroll to position [1585, 0]
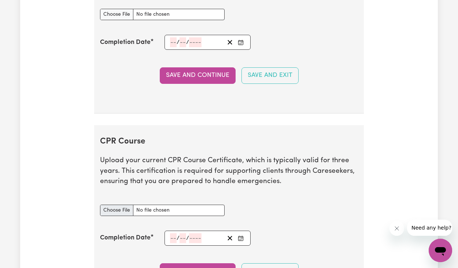
click at [119, 205] on input "CPR Course document" at bounding box center [162, 210] width 125 height 11
type input "C:\fakepath\IMG_0026.jpeg"
click at [168, 231] on div "/ /" at bounding box center [208, 238] width 86 height 15
click at [170, 234] on div "/ /" at bounding box center [196, 239] width 55 height 10
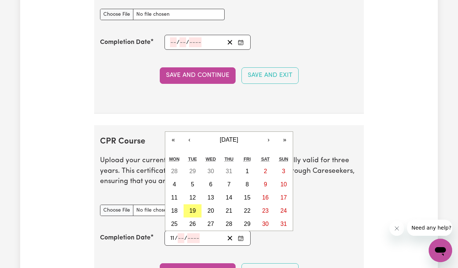
type input "11"
type input "09"
type input "202"
type input "[DATE]"
type input "9"
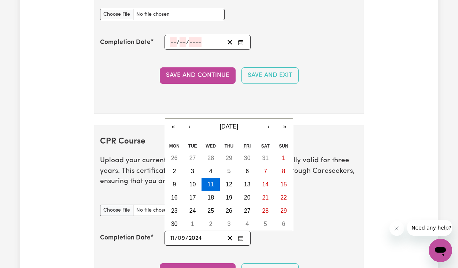
scroll to position [1587, 0]
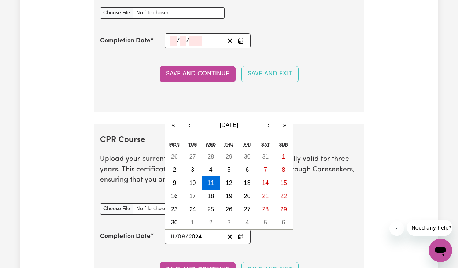
type input "2024"
click at [320, 213] on div "CPR Course document" at bounding box center [229, 209] width 267 height 29
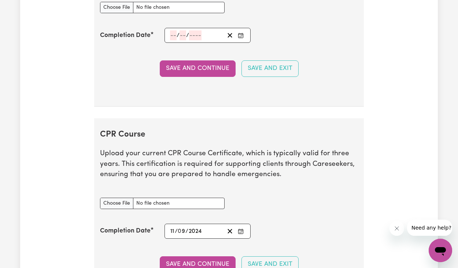
scroll to position [1623, 0]
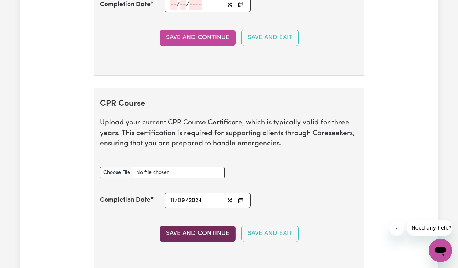
click at [194, 226] on button "Save and Continue" at bounding box center [198, 234] width 76 height 16
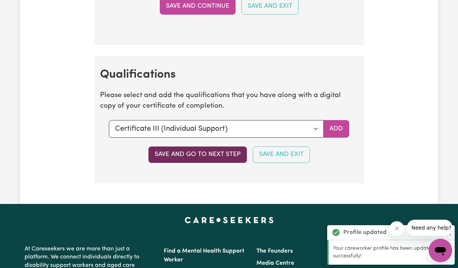
scroll to position [1897, 0]
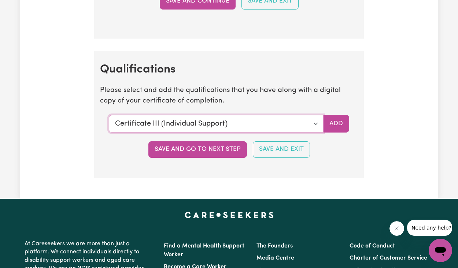
select select "Certificate IV (Mental Health)"
click at [344, 117] on button "Add" at bounding box center [337, 124] width 26 height 18
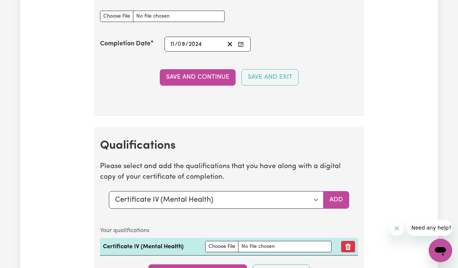
scroll to position [1953, 0]
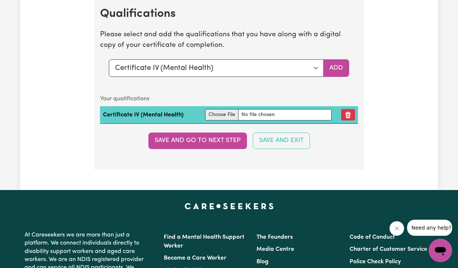
click at [227, 109] on input "file" at bounding box center [268, 114] width 127 height 11
type input "C:\fakepath\IMG_1724.jpeg"
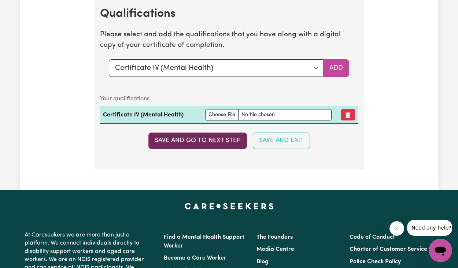
click at [190, 133] on button "Save and go to next step" at bounding box center [198, 141] width 99 height 16
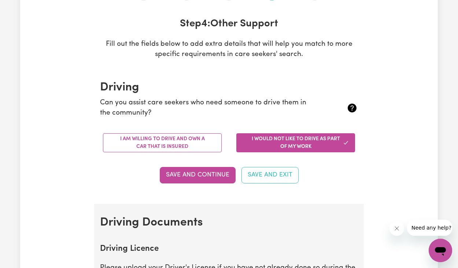
scroll to position [103, 0]
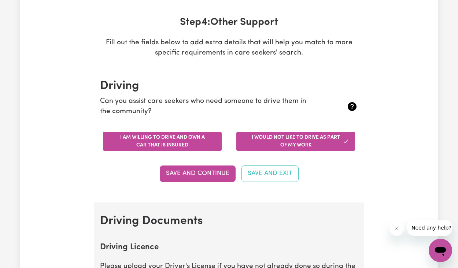
click at [185, 145] on button "I am willing to drive and own a car that is insured" at bounding box center [162, 141] width 119 height 19
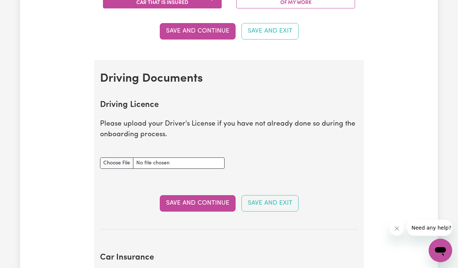
scroll to position [285, 0]
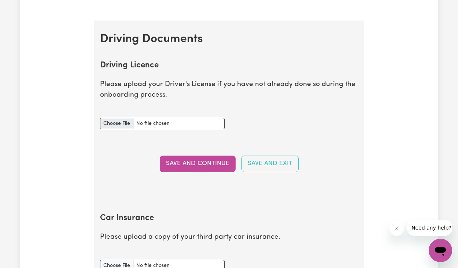
click at [116, 122] on input "Driving Licence document" at bounding box center [162, 123] width 125 height 11
type input "C:\fakepath\IMG_3958.jpeg"
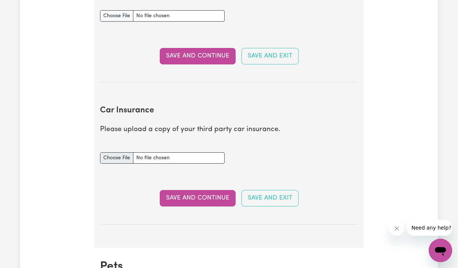
scroll to position [395, 0]
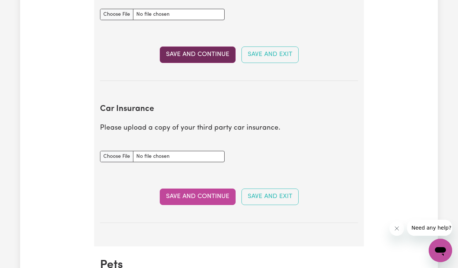
click at [198, 52] on button "Save and Continue" at bounding box center [198, 55] width 76 height 16
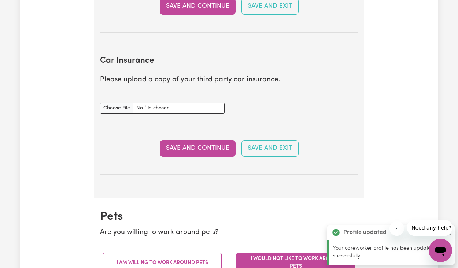
scroll to position [486, 0]
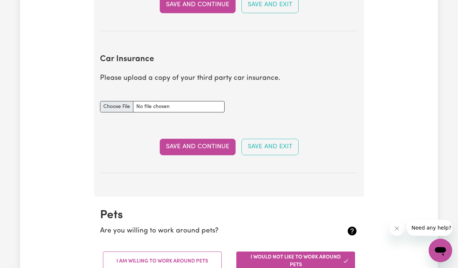
click at [114, 102] on input "Car Insurance document" at bounding box center [162, 106] width 125 height 11
type input "C:\fakepath\IMG_2660.jpeg"
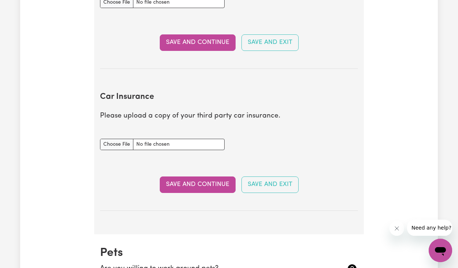
scroll to position [465, 0]
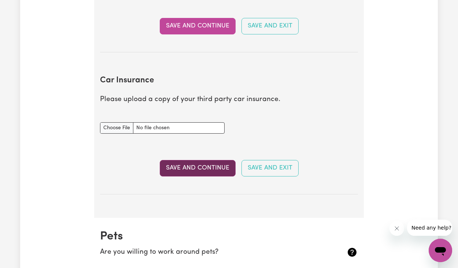
click at [192, 165] on button "Save and Continue" at bounding box center [198, 168] width 76 height 16
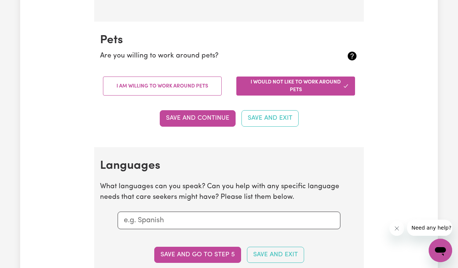
scroll to position [701, 0]
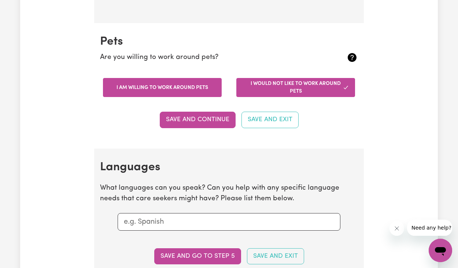
click at [204, 90] on button "I am willing to work around pets" at bounding box center [162, 87] width 119 height 19
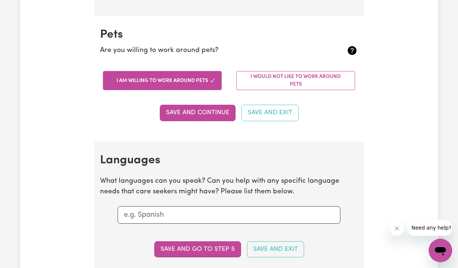
scroll to position [710, 0]
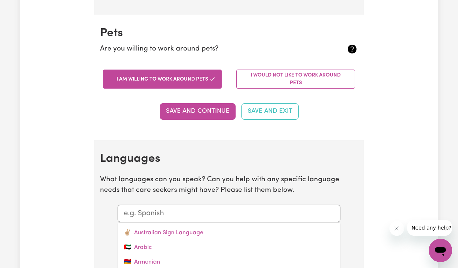
click at [171, 208] on input "text" at bounding box center [229, 213] width 211 height 11
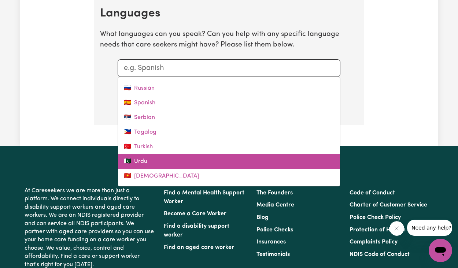
scroll to position [859, 0]
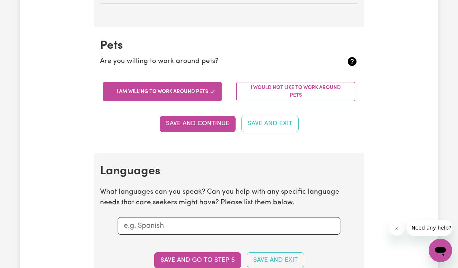
scroll to position [673, 0]
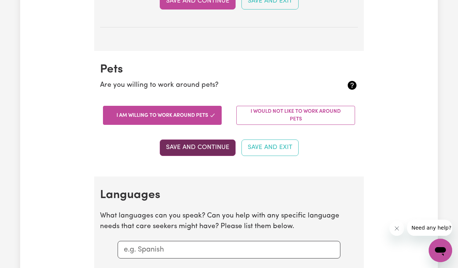
click at [201, 146] on button "Save and Continue" at bounding box center [198, 148] width 76 height 16
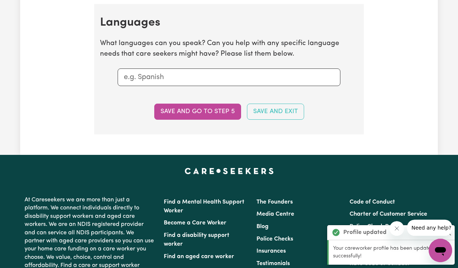
scroll to position [845, 0]
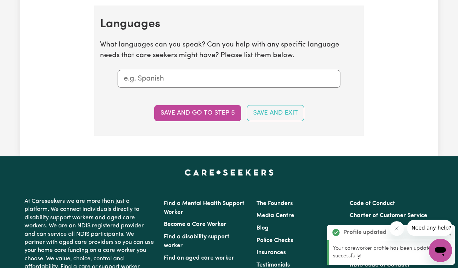
click at [168, 74] on input "text" at bounding box center [229, 78] width 211 height 11
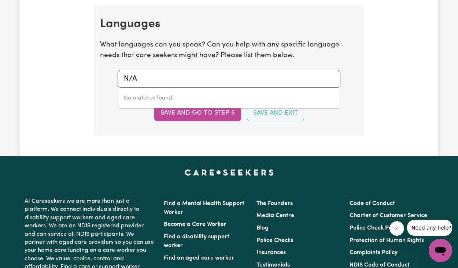
type input "N/A"
click at [346, 127] on section "Languages What languages can you speak? Can you help with any specific language…" at bounding box center [229, 71] width 270 height 131
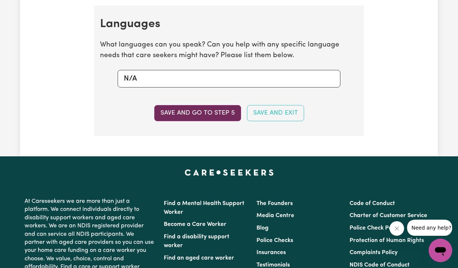
click at [194, 107] on button "Save and go to step 5" at bounding box center [197, 113] width 87 height 16
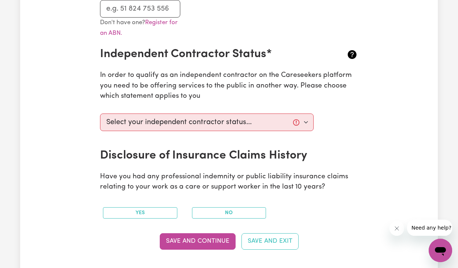
scroll to position [248, 0]
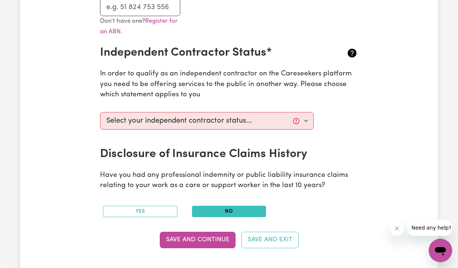
click at [232, 209] on button "No" at bounding box center [229, 211] width 74 height 11
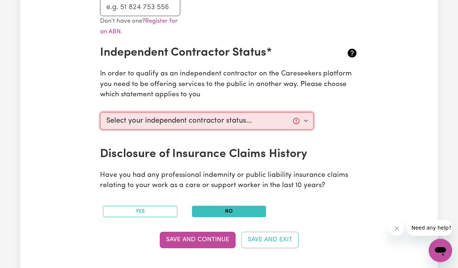
select select "I am providing services through another platform"
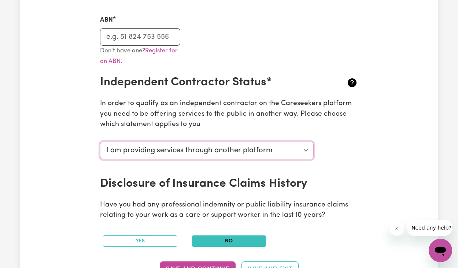
scroll to position [124, 0]
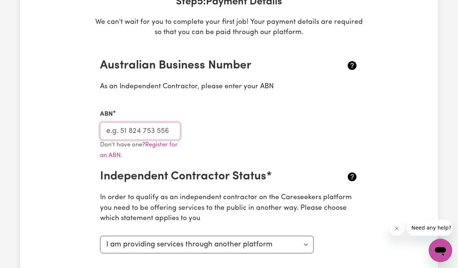
click at [139, 127] on input "ABN" at bounding box center [140, 132] width 80 height 18
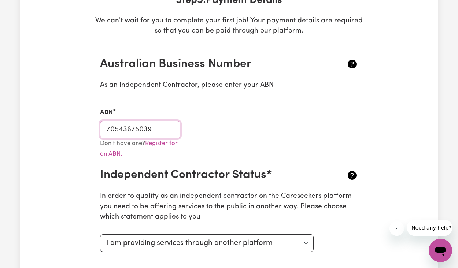
type input "70543675039"
click at [208, 130] on div "ABN 70543675039" at bounding box center [229, 118] width 267 height 39
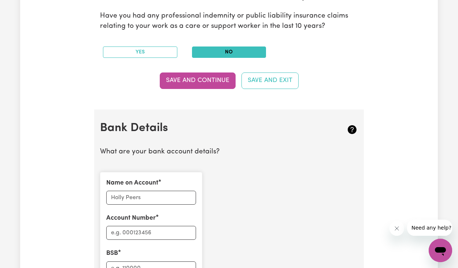
scroll to position [457, 0]
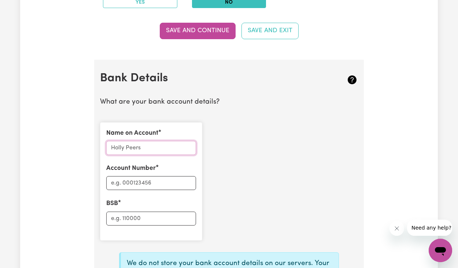
click at [145, 142] on input "Name on Account" at bounding box center [151, 148] width 90 height 14
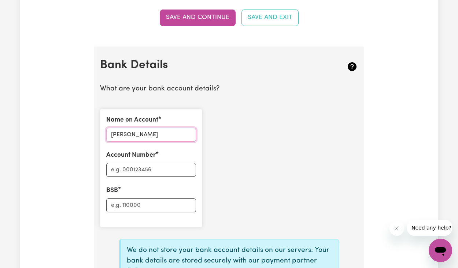
type input "[PERSON_NAME]"
click at [140, 169] on input "Account Number" at bounding box center [151, 170] width 90 height 14
type input "071725386"
click at [132, 199] on input "BSB" at bounding box center [151, 206] width 90 height 14
click at [123, 200] on input "484799" at bounding box center [151, 206] width 90 height 14
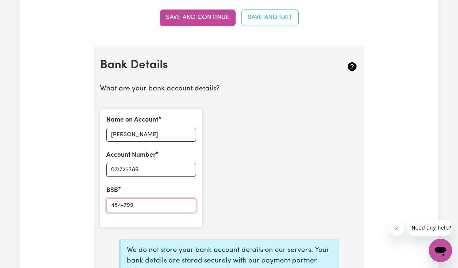
type input "484-799"
click at [299, 200] on div "Name on Account [PERSON_NAME] Account Number 071725386 BSB 484-799" at bounding box center [229, 168] width 267 height 130
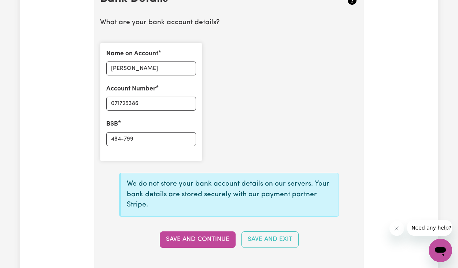
scroll to position [562, 0]
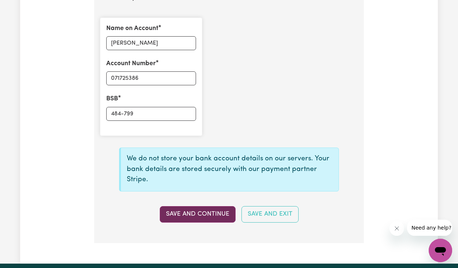
click at [204, 208] on button "Save and Continue" at bounding box center [198, 214] width 76 height 16
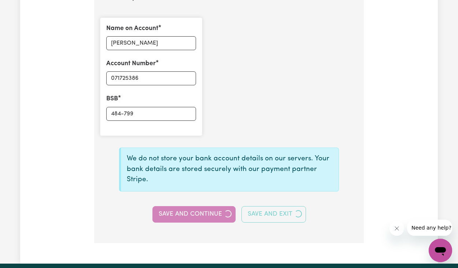
select select
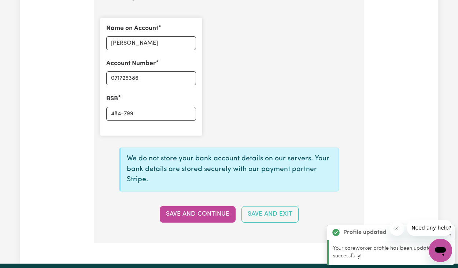
type input "****5386"
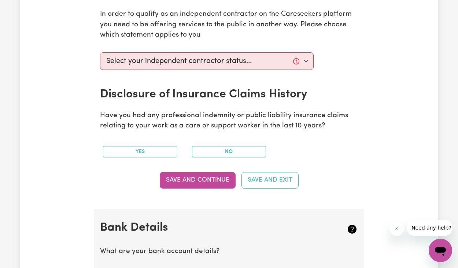
scroll to position [290, 0]
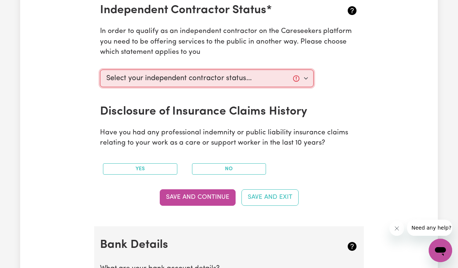
select select "I am providing services through another platform"
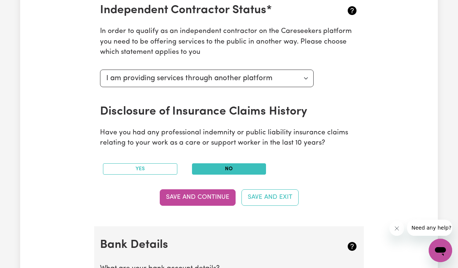
click at [232, 164] on button "No" at bounding box center [229, 169] width 74 height 11
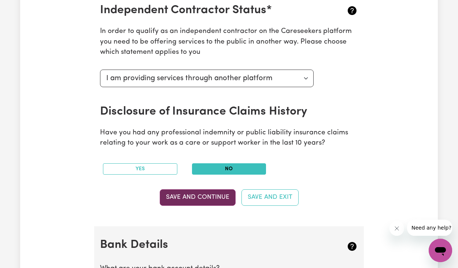
click at [203, 197] on button "Save and Continue" at bounding box center [198, 198] width 76 height 16
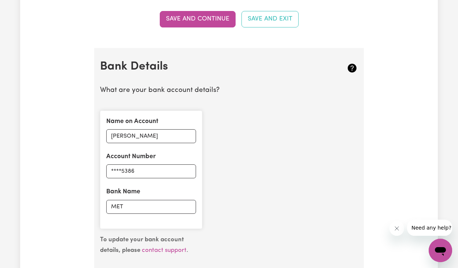
scroll to position [664, 0]
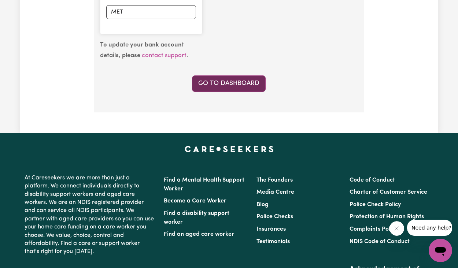
click at [224, 83] on link "Go to Dashboard" at bounding box center [229, 84] width 74 height 16
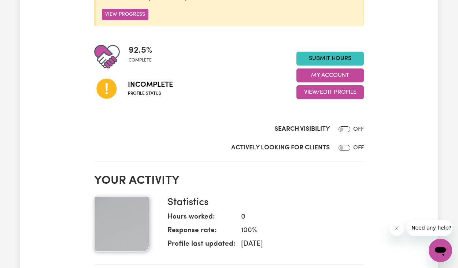
scroll to position [143, 0]
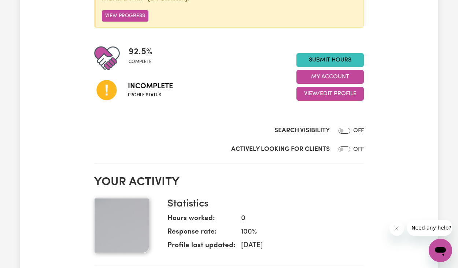
click at [343, 147] on input "Actively Looking for Clients" at bounding box center [345, 150] width 12 height 6
checkbox input "true"
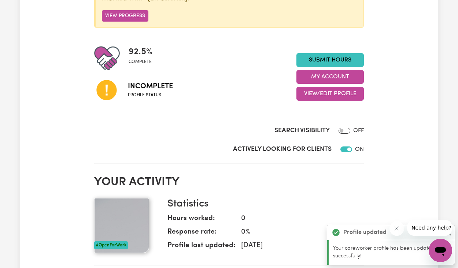
click at [344, 128] on input "Search Visibility" at bounding box center [345, 131] width 12 height 6
checkbox input "true"
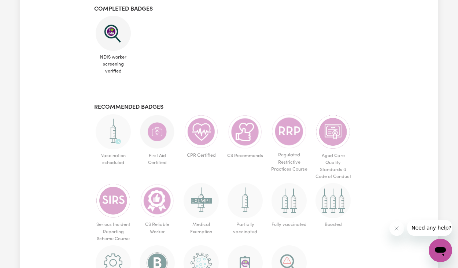
scroll to position [526, 0]
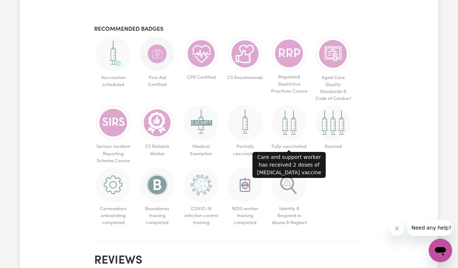
click at [284, 125] on img at bounding box center [289, 122] width 35 height 35
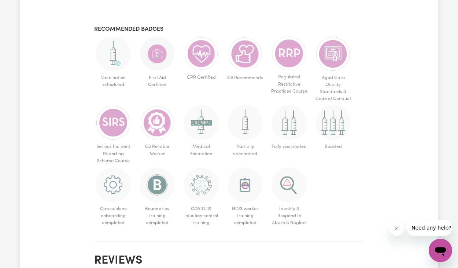
click at [289, 125] on img at bounding box center [289, 122] width 35 height 35
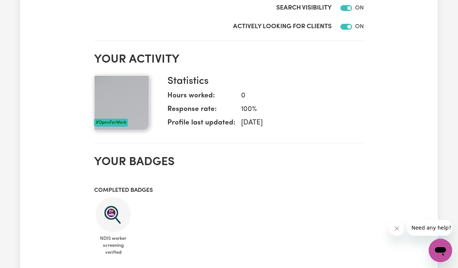
scroll to position [264, 0]
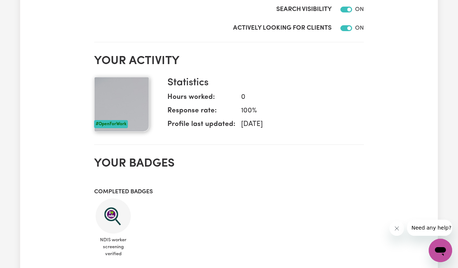
click at [113, 121] on div "#OpenForWork" at bounding box center [111, 124] width 34 height 8
click at [129, 98] on img at bounding box center [121, 104] width 55 height 55
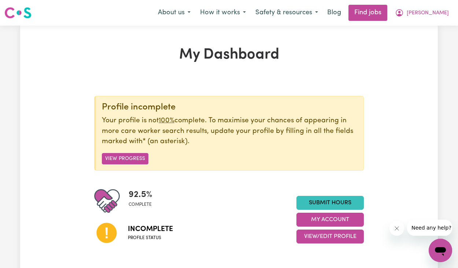
scroll to position [1, 0]
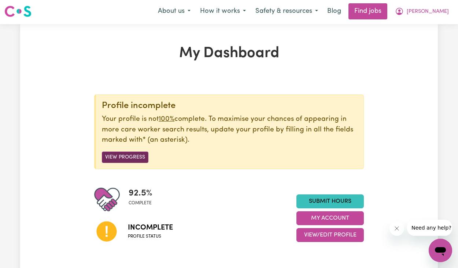
click at [120, 157] on button "View Progress" at bounding box center [125, 157] width 47 height 11
click at [130, 153] on button "View Progress" at bounding box center [125, 157] width 47 height 11
click at [124, 157] on button "View Progress" at bounding box center [125, 157] width 47 height 11
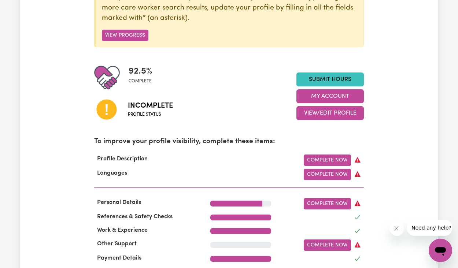
scroll to position [176, 0]
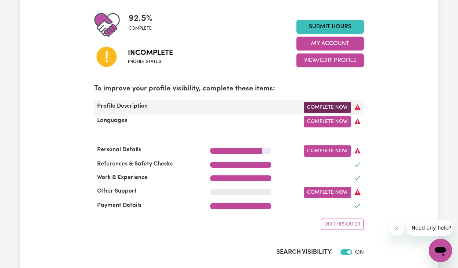
click at [334, 105] on link "Complete Now" at bounding box center [327, 107] width 47 height 11
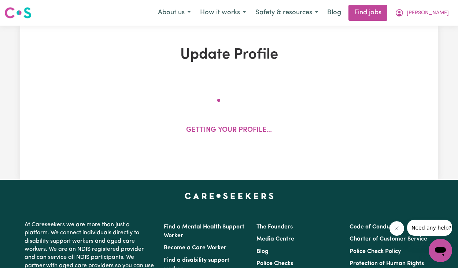
select select "[DEMOGRAPHIC_DATA]"
select select "[DEMOGRAPHIC_DATA] Citizen"
select select "Studying a healthcare related degree or qualification"
select select "60"
select select "75"
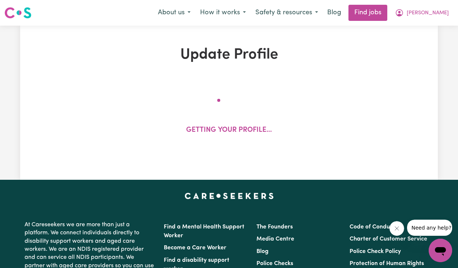
select select "85"
select select "100"
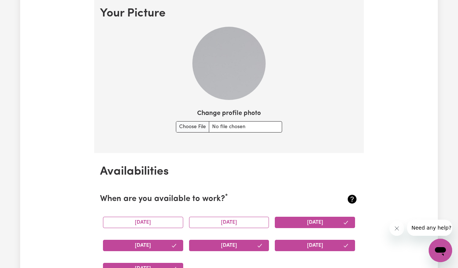
scroll to position [539, 0]
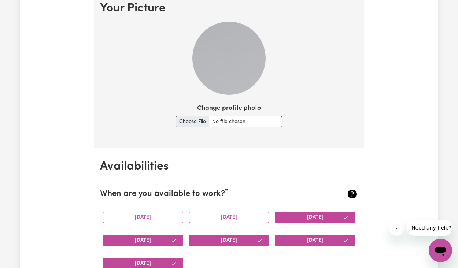
click at [182, 120] on input "Change profile photo" at bounding box center [229, 121] width 106 height 11
type input "C:\fakepath\IMG_3123.jpeg"
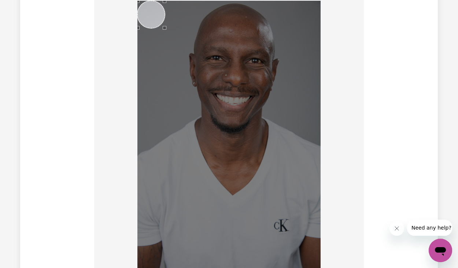
scroll to position [559, 0]
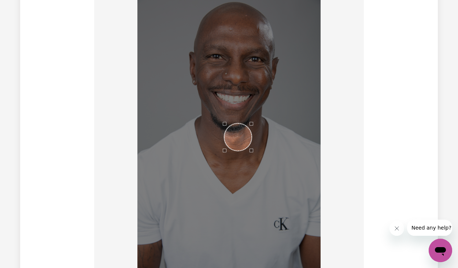
click at [238, 138] on div "Use the arrow keys to move the crop selection area" at bounding box center [238, 138] width 28 height 28
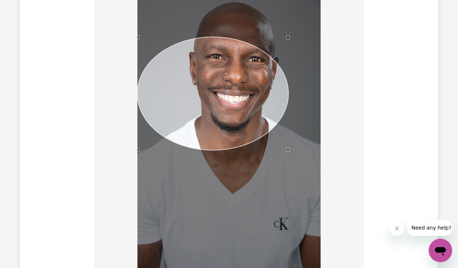
click at [324, 38] on div at bounding box center [229, 138] width 258 height 278
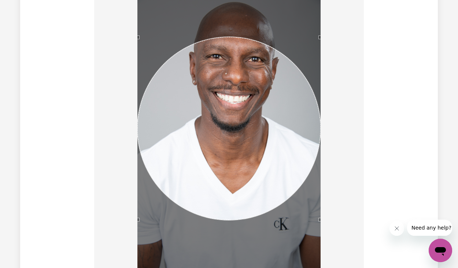
click at [332, 179] on div at bounding box center [229, 138] width 258 height 278
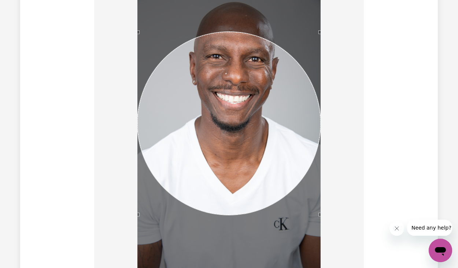
click at [253, 114] on div "Use the arrow keys to move the crop selection area" at bounding box center [229, 123] width 183 height 183
drag, startPoint x: 321, startPoint y: 28, endPoint x: 323, endPoint y: 19, distance: 9.4
click at [323, 19] on div at bounding box center [229, 138] width 258 height 278
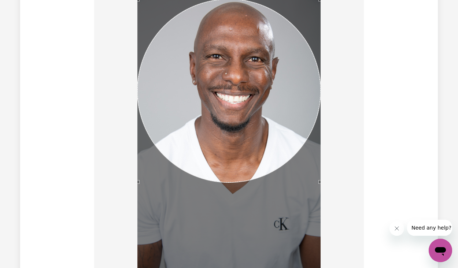
click at [279, 30] on div "Use the arrow keys to move the crop selection area" at bounding box center [229, 90] width 183 height 183
click at [258, 86] on div "Use the arrow keys to move the crop selection area" at bounding box center [229, 90] width 183 height 183
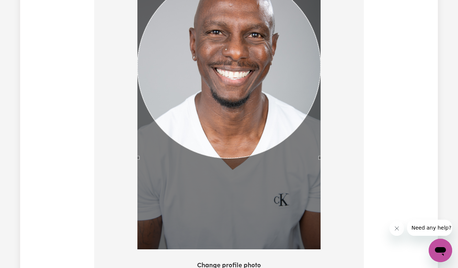
scroll to position [584, 0]
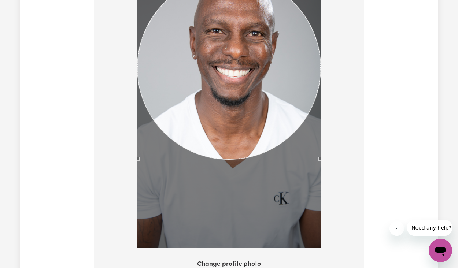
click at [247, 99] on div "Use the arrow keys to move the crop selection area" at bounding box center [229, 67] width 183 height 183
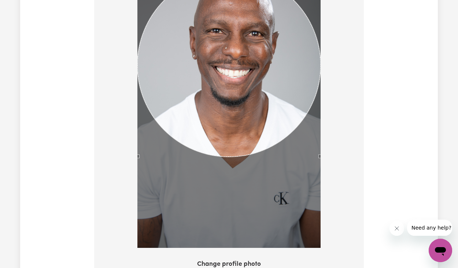
click at [251, 89] on div "Use the arrow keys to move the crop selection area" at bounding box center [229, 65] width 183 height 183
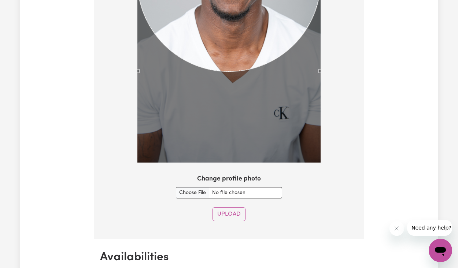
scroll to position [671, 0]
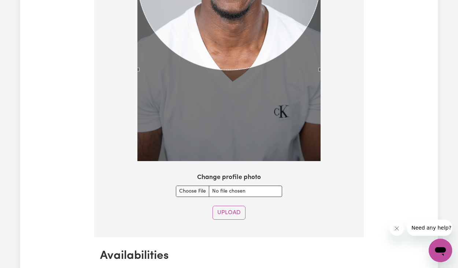
click at [235, 209] on button "Upload" at bounding box center [229, 213] width 33 height 14
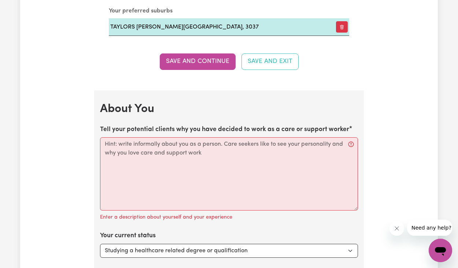
scroll to position [930, 0]
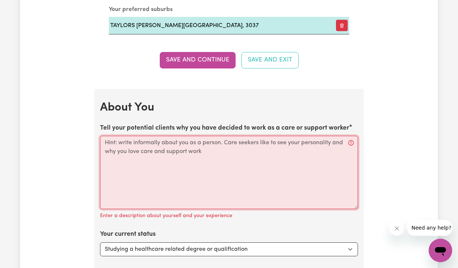
click at [154, 147] on textarea "Tell your potential clients why you have decided to work as a care or support w…" at bounding box center [229, 172] width 258 height 73
paste textarea "“L ipsum do sitame c adip eli seddoei tempor incidid U labo e dolorem aliquae a…"
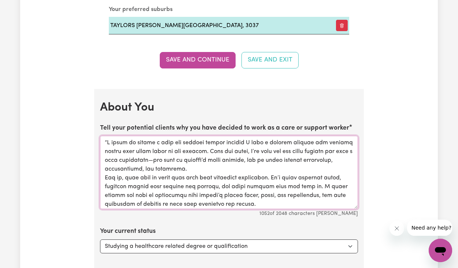
scroll to position [929, 0]
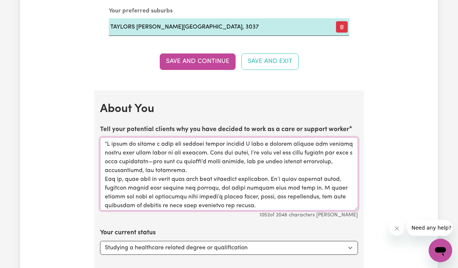
click at [107, 140] on textarea "Tell your potential clients why you have decided to work as a care or support w…" at bounding box center [229, 174] width 258 height 73
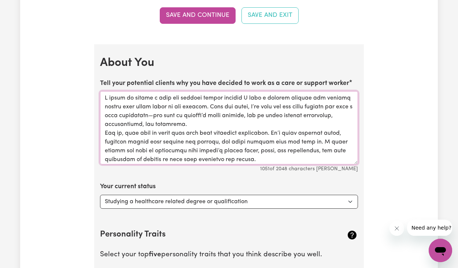
scroll to position [52, 0]
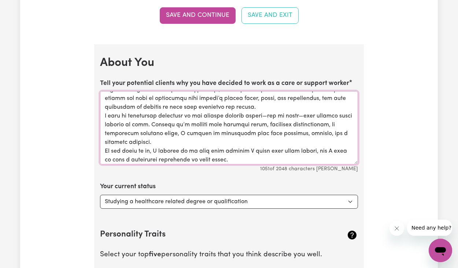
type textarea "L ipsum do sitame c adip eli seddoei tempor incidid U labo e dolorem aliquae ad…"
select select "Embarking on a career change into the care industry"
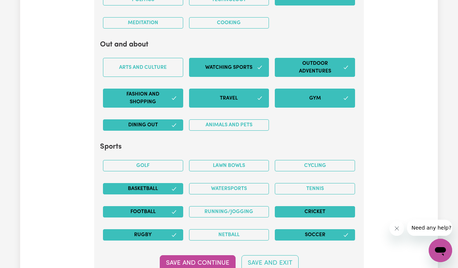
scroll to position [1578, 0]
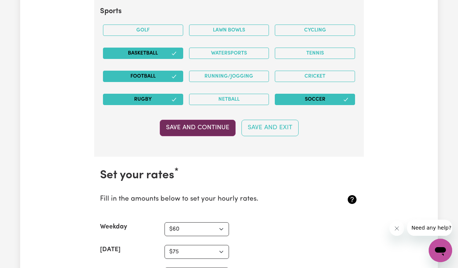
click at [194, 123] on button "Save and Continue" at bounding box center [198, 128] width 76 height 16
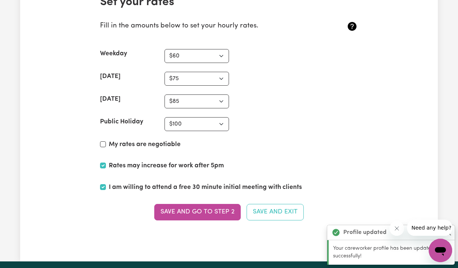
scroll to position [1768, 0]
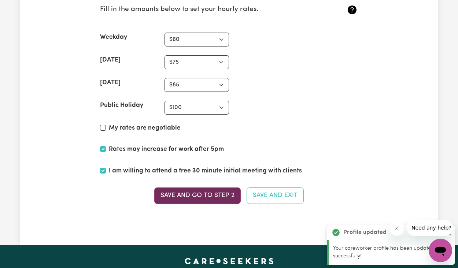
click at [191, 189] on button "Save and go to Step 2" at bounding box center [197, 196] width 87 height 16
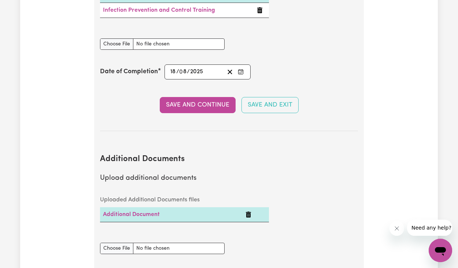
scroll to position [1595, 0]
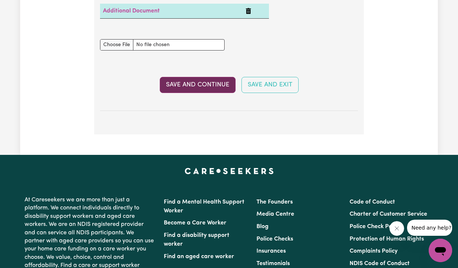
click at [196, 81] on button "Save and Continue" at bounding box center [198, 85] width 76 height 16
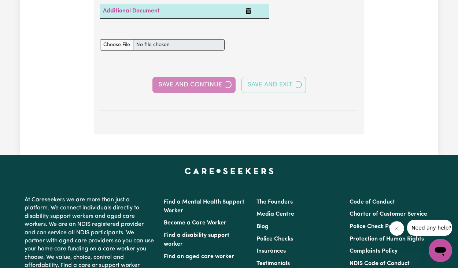
select select "2023"
select select "Certificate III (Individual Support)"
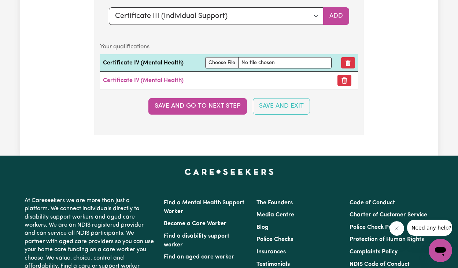
scroll to position [2089, 0]
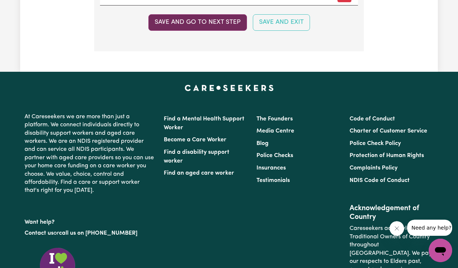
click at [206, 14] on button "Save and go to next step" at bounding box center [198, 22] width 99 height 16
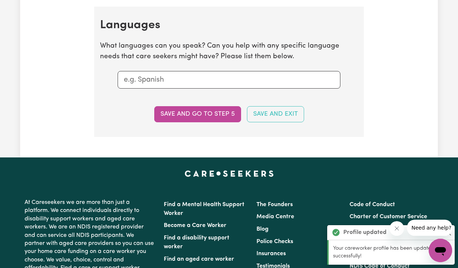
scroll to position [845, 0]
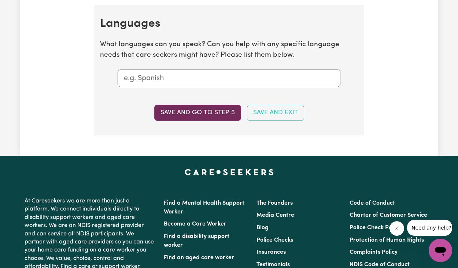
click at [176, 108] on button "Save and go to step 5" at bounding box center [197, 113] width 87 height 16
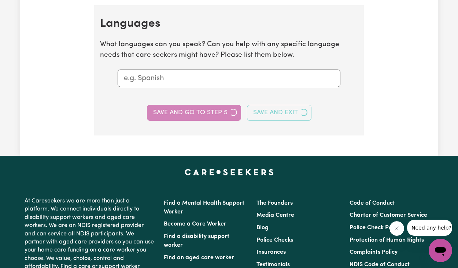
select select "I am providing services through another platform"
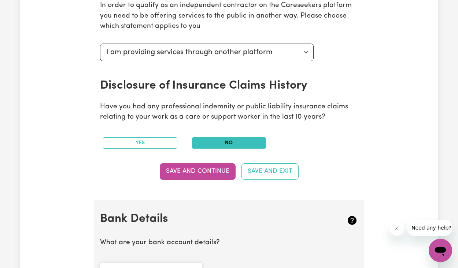
scroll to position [386, 0]
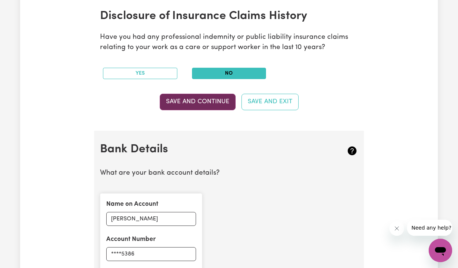
click at [193, 97] on button "Save and Continue" at bounding box center [198, 102] width 76 height 16
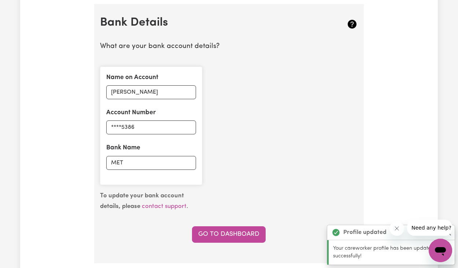
scroll to position [514, 0]
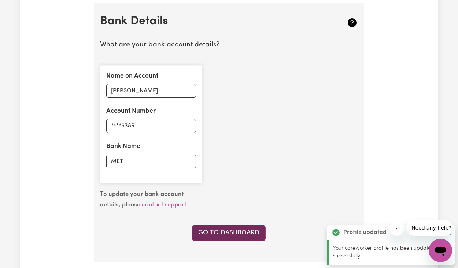
click at [235, 227] on link "Go to Dashboard" at bounding box center [229, 233] width 74 height 16
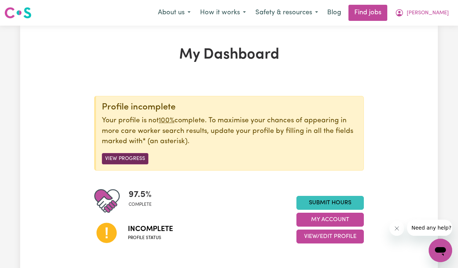
click at [120, 157] on button "View Progress" at bounding box center [125, 158] width 47 height 11
click at [121, 157] on button "View Progress" at bounding box center [125, 158] width 47 height 11
click at [138, 156] on button "View Progress" at bounding box center [125, 158] width 47 height 11
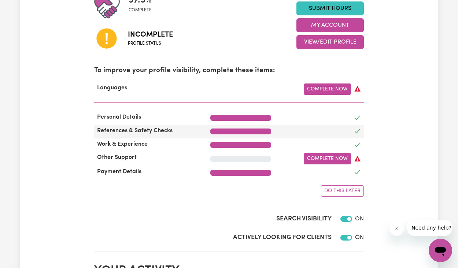
scroll to position [178, 0]
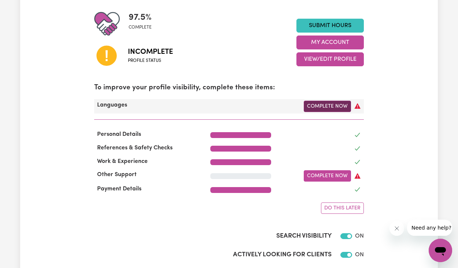
click at [345, 106] on link "Complete Now" at bounding box center [327, 106] width 47 height 11
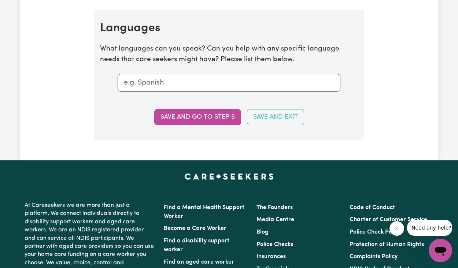
scroll to position [809, 0]
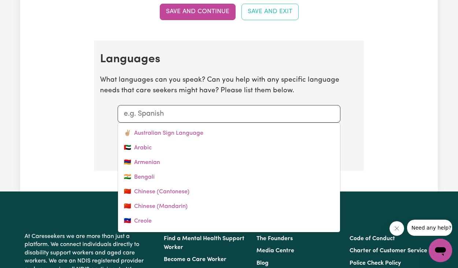
click at [168, 109] on input "text" at bounding box center [229, 114] width 211 height 11
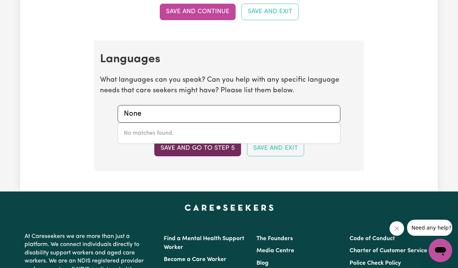
type input "None"
click at [182, 148] on button "Save and go to step 5" at bounding box center [197, 148] width 87 height 16
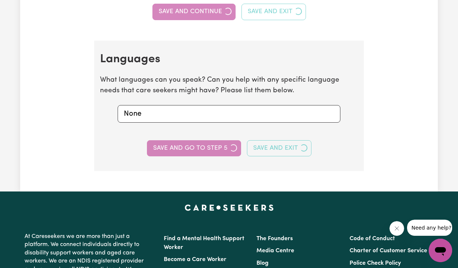
select select "I am providing services through another platform"
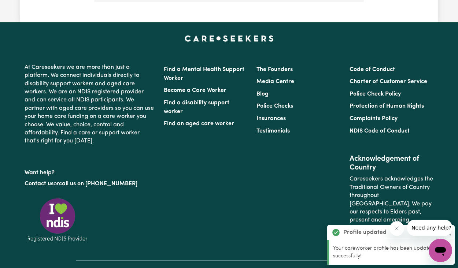
scroll to position [644, 0]
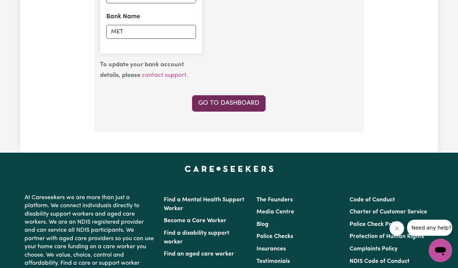
click at [223, 99] on link "Go to Dashboard" at bounding box center [229, 103] width 74 height 16
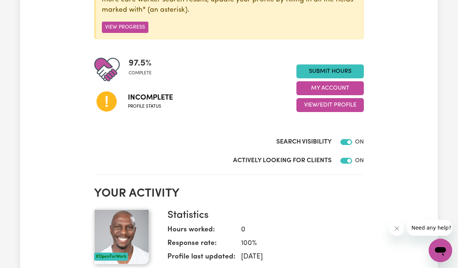
scroll to position [59, 0]
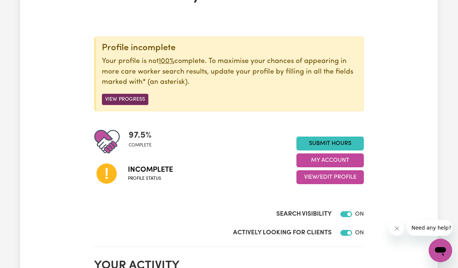
click at [126, 96] on button "View Progress" at bounding box center [125, 99] width 47 height 11
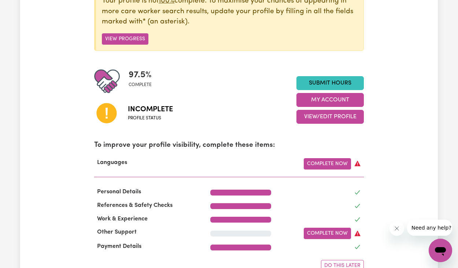
scroll to position [184, 0]
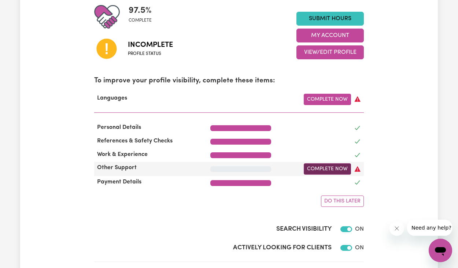
click at [323, 167] on link "Complete Now" at bounding box center [327, 169] width 47 height 11
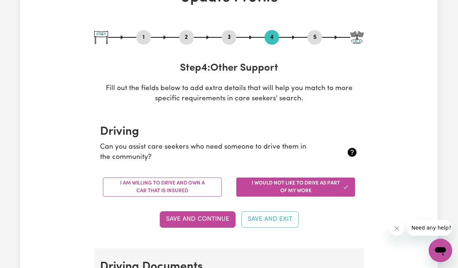
scroll to position [84, 0]
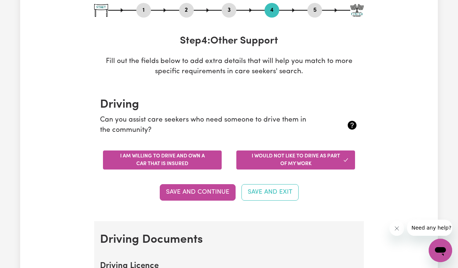
click at [157, 161] on button "I am willing to drive and own a car that is insured" at bounding box center [162, 160] width 119 height 19
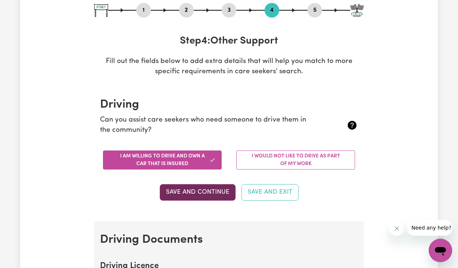
click at [202, 191] on button "Save and Continue" at bounding box center [198, 192] width 76 height 16
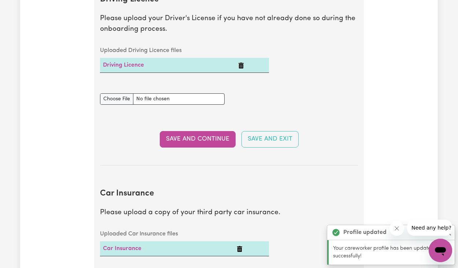
scroll to position [353, 0]
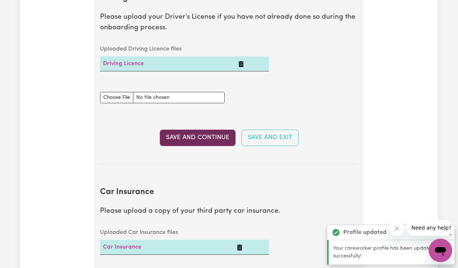
click at [202, 137] on button "Save and Continue" at bounding box center [198, 138] width 76 height 16
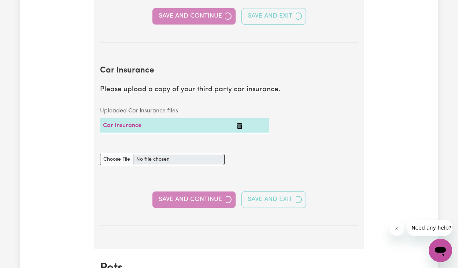
scroll to position [526, 0]
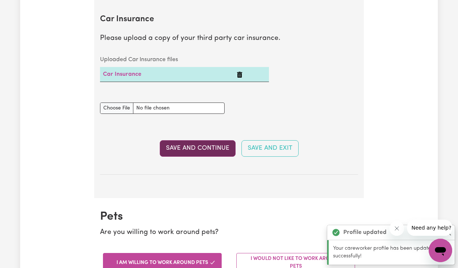
click at [205, 146] on button "Save and Continue" at bounding box center [198, 148] width 76 height 16
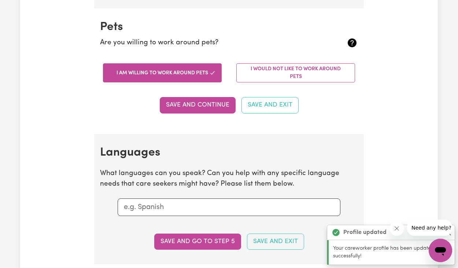
scroll to position [721, 0]
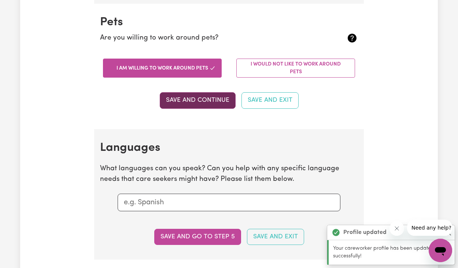
click at [195, 96] on button "Save and Continue" at bounding box center [198, 100] width 76 height 16
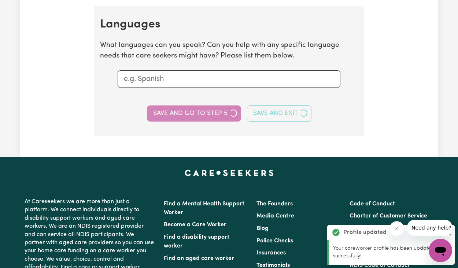
scroll to position [846, 0]
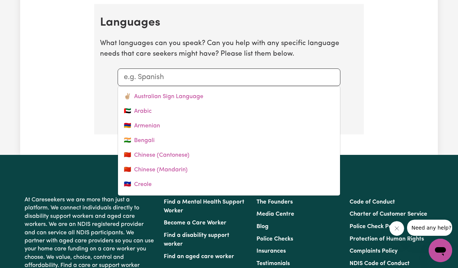
click at [220, 74] on input "text" at bounding box center [229, 77] width 211 height 11
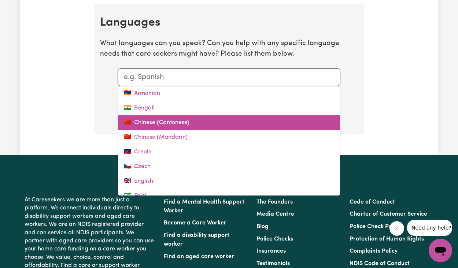
scroll to position [61, 0]
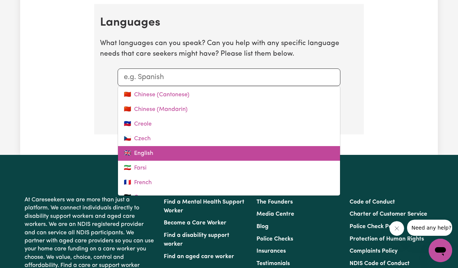
click at [162, 149] on link "🇬🇧 English" at bounding box center [229, 153] width 222 height 15
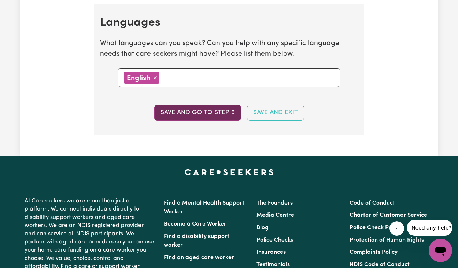
click at [202, 109] on button "Save and go to step 5" at bounding box center [197, 113] width 87 height 16
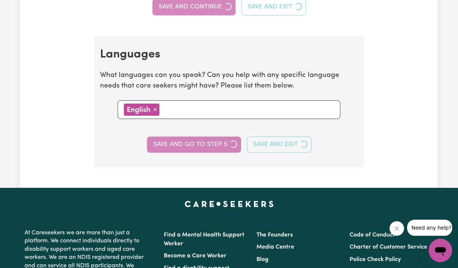
select select "I am providing services through another platform"
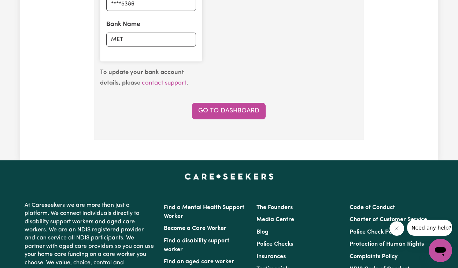
scroll to position [638, 0]
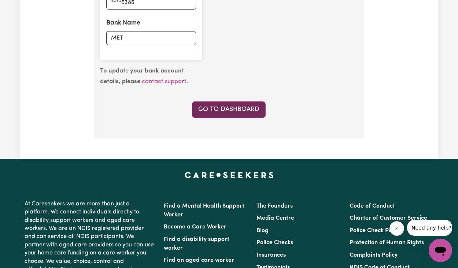
click at [226, 103] on link "Go to Dashboard" at bounding box center [229, 110] width 74 height 16
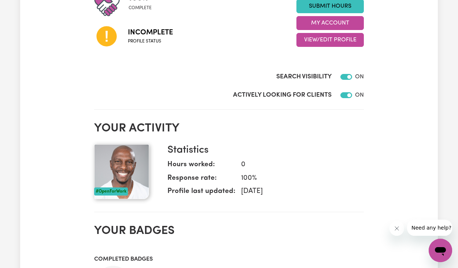
scroll to position [67, 0]
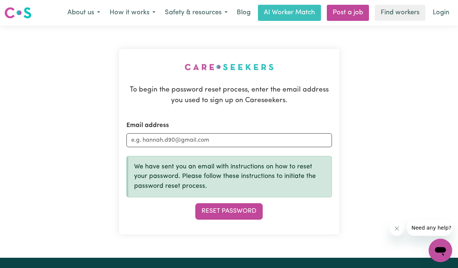
scroll to position [60, 0]
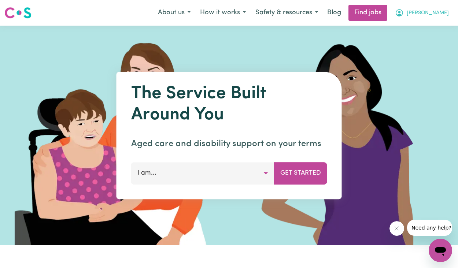
click at [438, 14] on span "[PERSON_NAME]" at bounding box center [428, 13] width 42 height 8
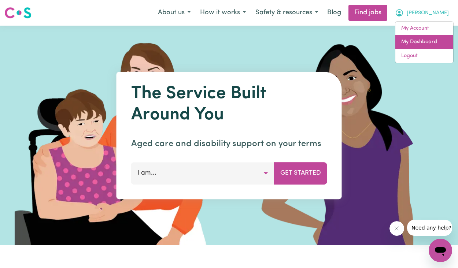
click at [431, 41] on link "My Dashboard" at bounding box center [425, 42] width 58 height 14
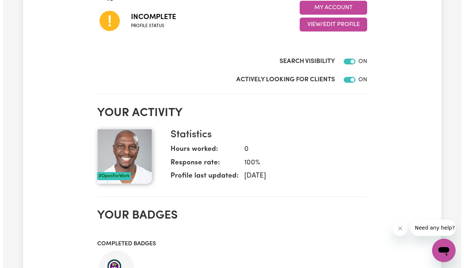
scroll to position [95, 0]
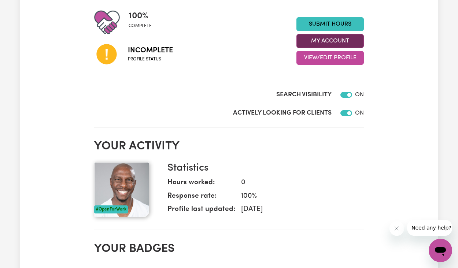
click at [333, 43] on button "My Account" at bounding box center [330, 41] width 67 height 14
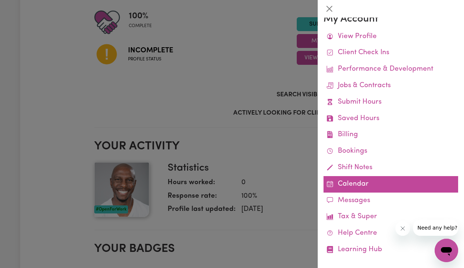
scroll to position [9, 0]
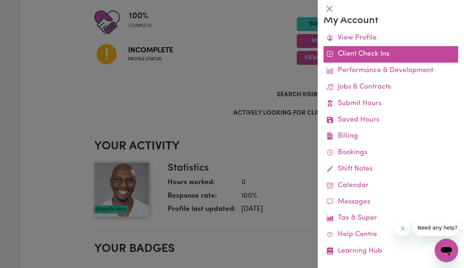
click at [367, 54] on link "Client Check Ins" at bounding box center [391, 54] width 135 height 17
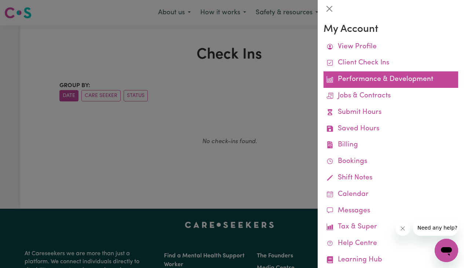
click at [387, 77] on link "Performance & Development" at bounding box center [391, 80] width 135 height 17
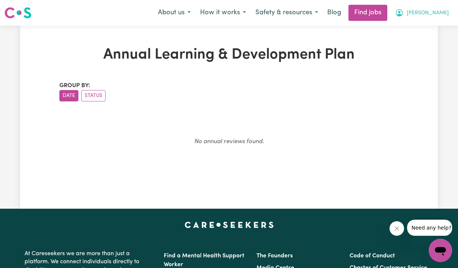
click at [444, 16] on span "[PERSON_NAME]" at bounding box center [428, 13] width 42 height 8
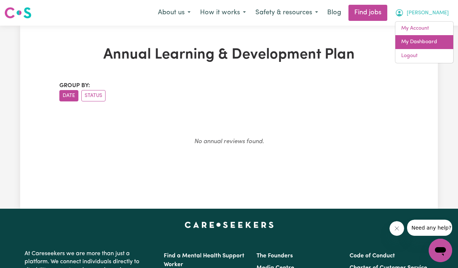
click at [432, 40] on link "My Dashboard" at bounding box center [425, 42] width 58 height 14
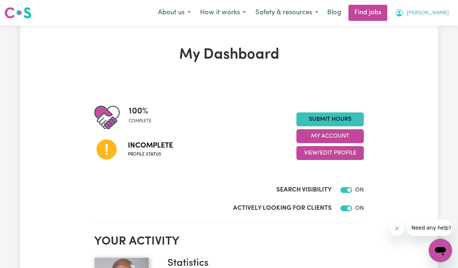
click at [439, 14] on span "[PERSON_NAME]" at bounding box center [428, 13] width 42 height 8
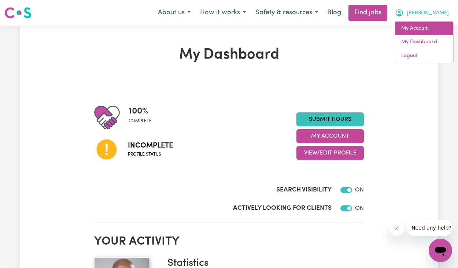
click at [421, 30] on link "My Account" at bounding box center [425, 29] width 58 height 14
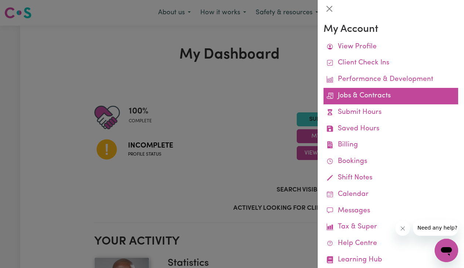
click at [387, 99] on link "Jobs & Contracts" at bounding box center [391, 96] width 135 height 17
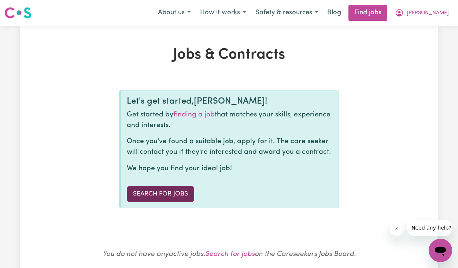
click at [163, 192] on link "Search for Jobs" at bounding box center [160, 194] width 67 height 16
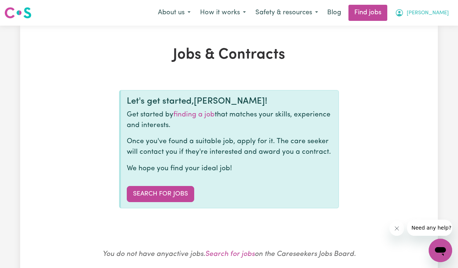
click at [404, 14] on icon "My Account" at bounding box center [399, 12] width 9 height 9
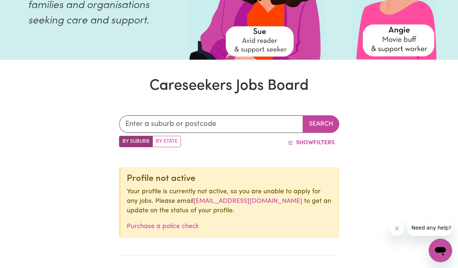
scroll to position [118, 0]
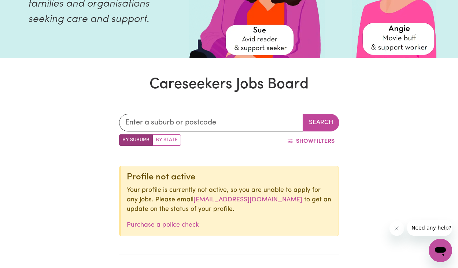
drag, startPoint x: 282, startPoint y: 198, endPoint x: 181, endPoint y: 195, distance: 100.5
click at [181, 195] on p "Your profile is currently not active, so you are unable to apply for any jobs. …" at bounding box center [230, 200] width 206 height 29
copy p "onboarding@careseekers.com.au"
